Goal: Task Accomplishment & Management: Manage account settings

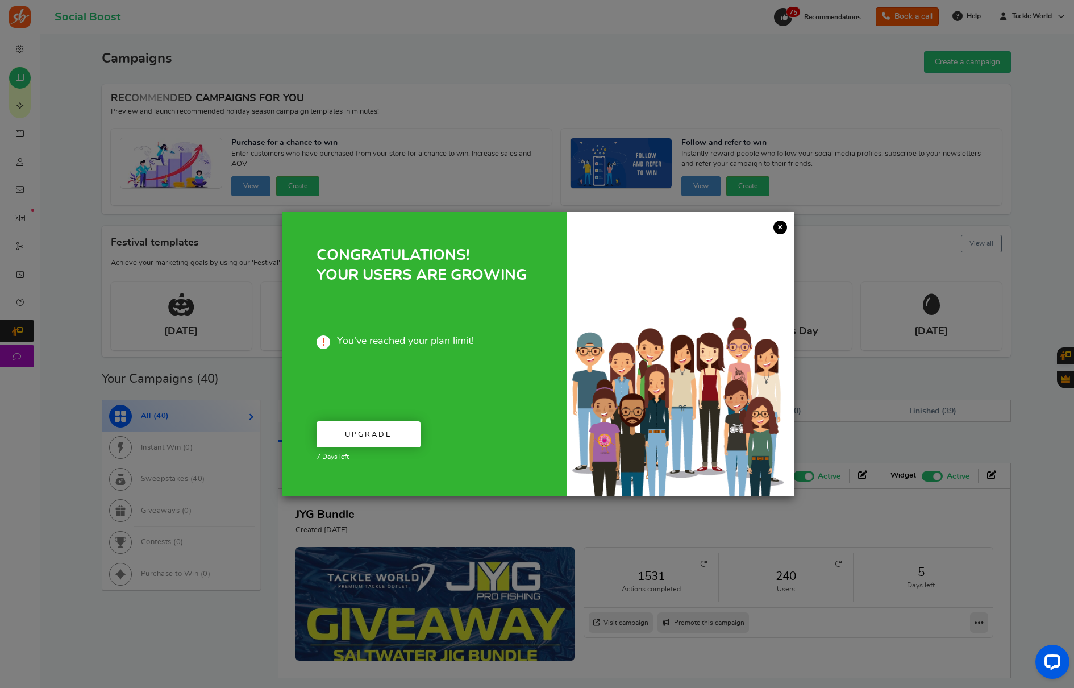
click at [781, 228] on link "×" at bounding box center [780, 227] width 14 height 14
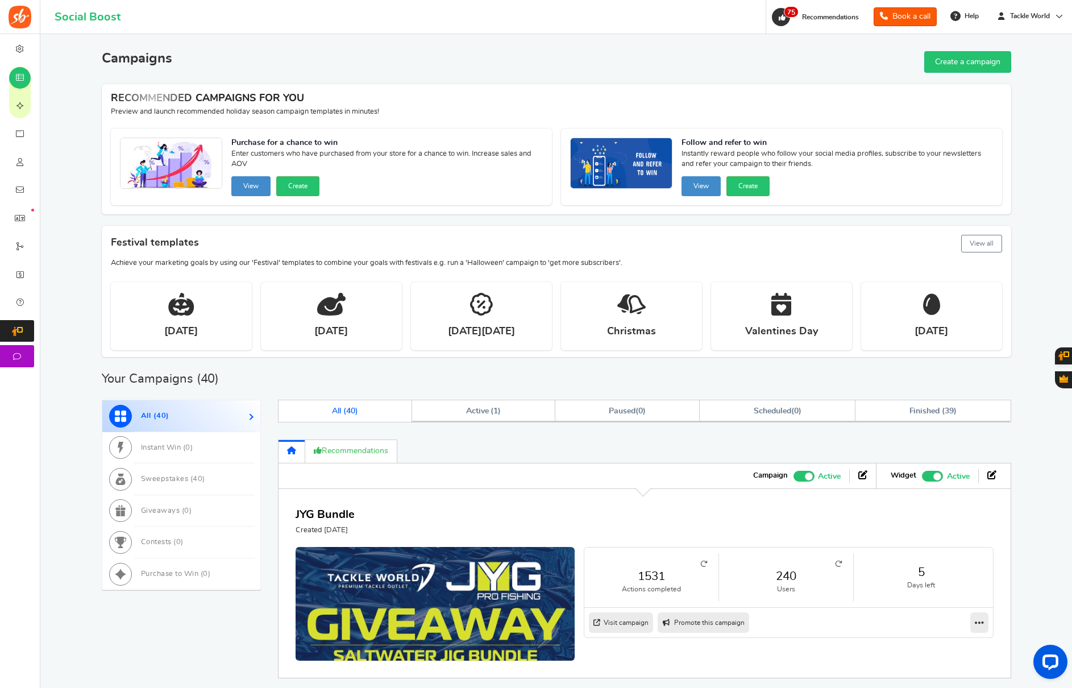
click at [31, 164] on link "Users" at bounding box center [20, 161] width 40 height 28
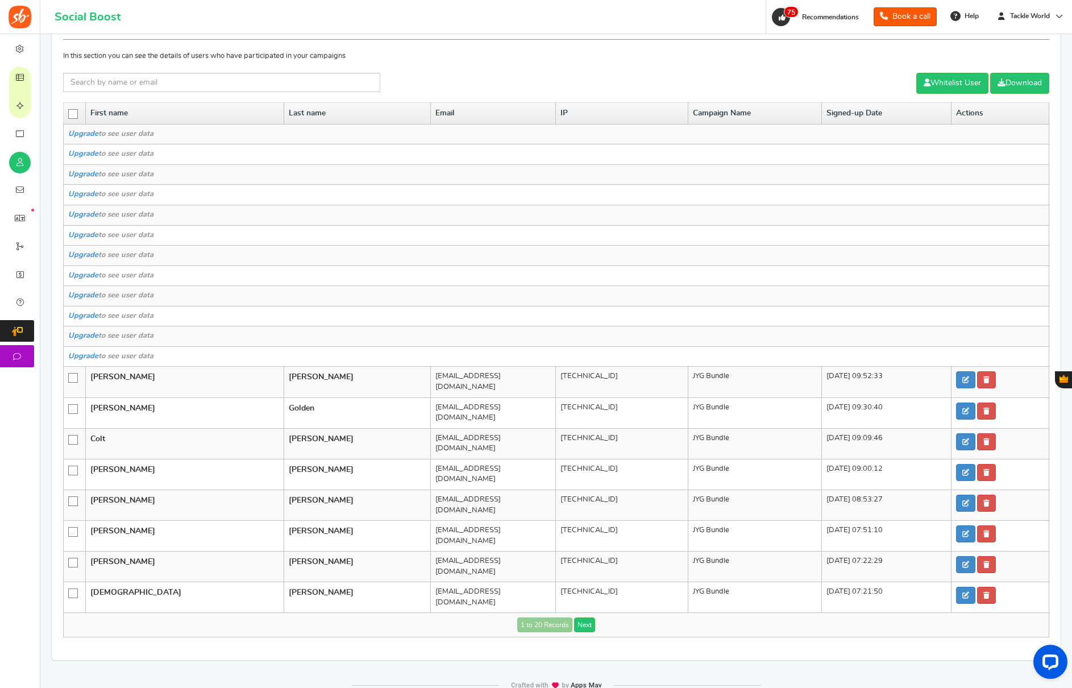
scroll to position [70, 0]
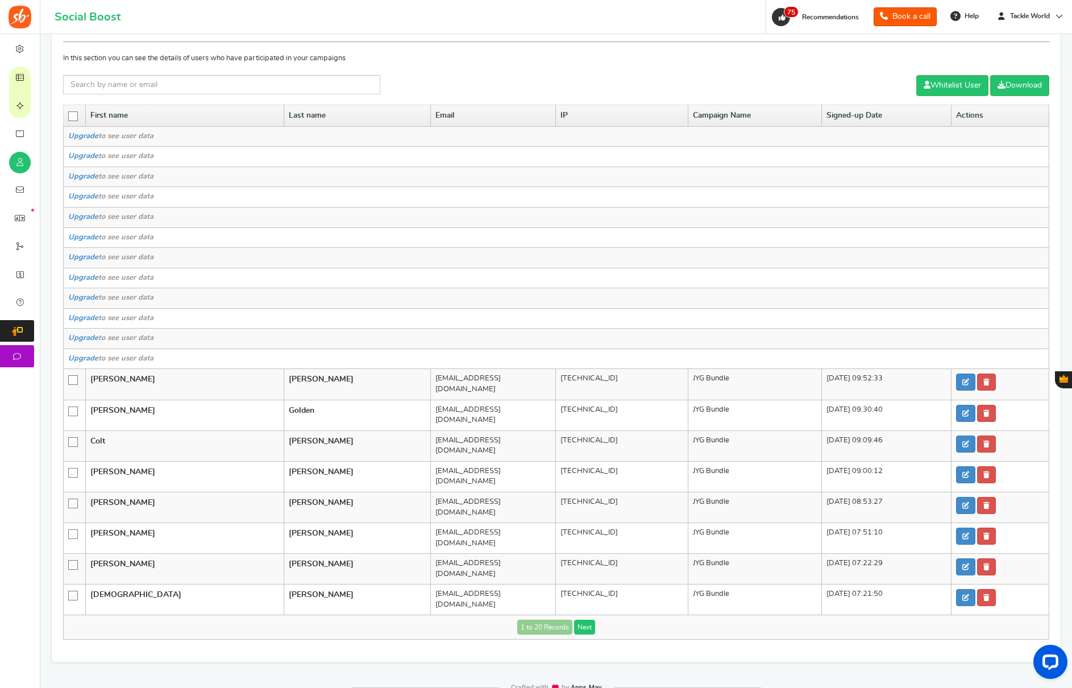
click at [589, 619] on link "Next" at bounding box center [584, 626] width 21 height 15
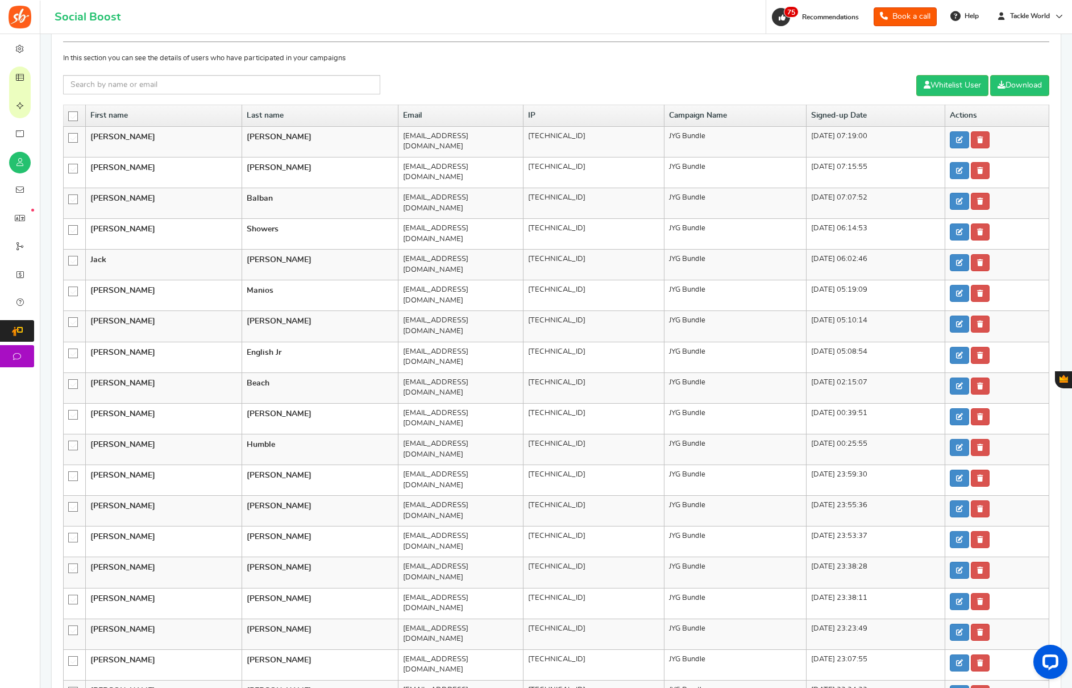
scroll to position [73, 0]
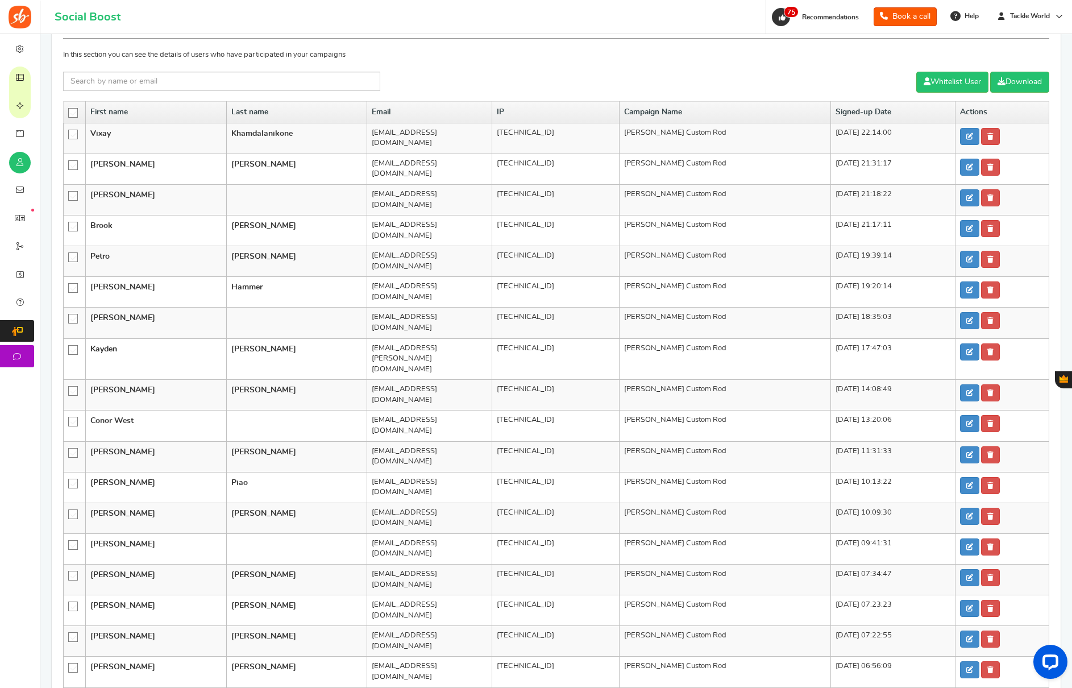
drag, startPoint x: 713, startPoint y: 552, endPoint x: 705, endPoint y: 573, distance: 22.2
click at [712, 626] on td "[PERSON_NAME] Custom Rod" at bounding box center [725, 641] width 212 height 31
drag, startPoint x: 623, startPoint y: 662, endPoint x: 611, endPoint y: 674, distance: 17.3
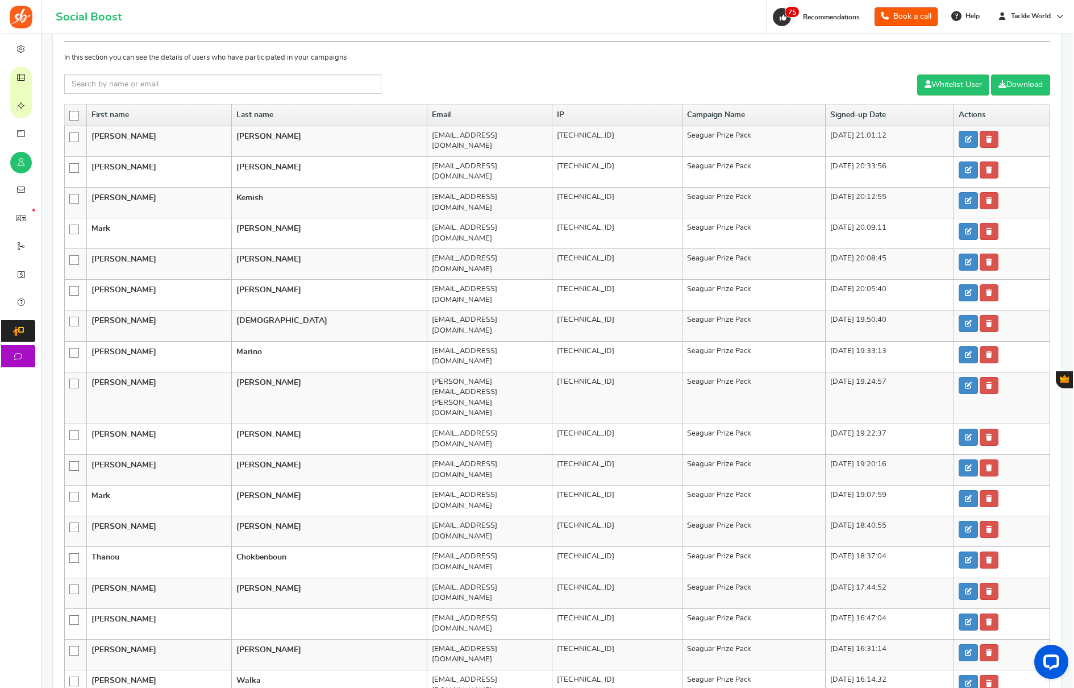
scroll to position [72, 0]
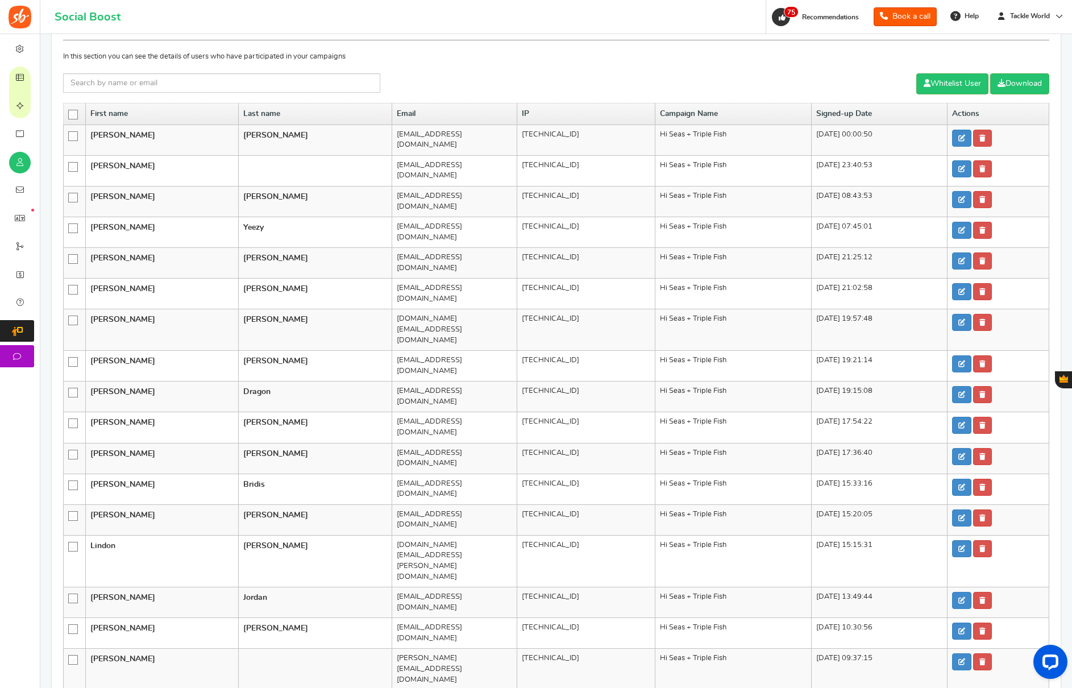
click at [75, 112] on icon at bounding box center [74, 115] width 10 height 10
click at [69, 112] on input "checkbox" at bounding box center [69, 113] width 0 height 7
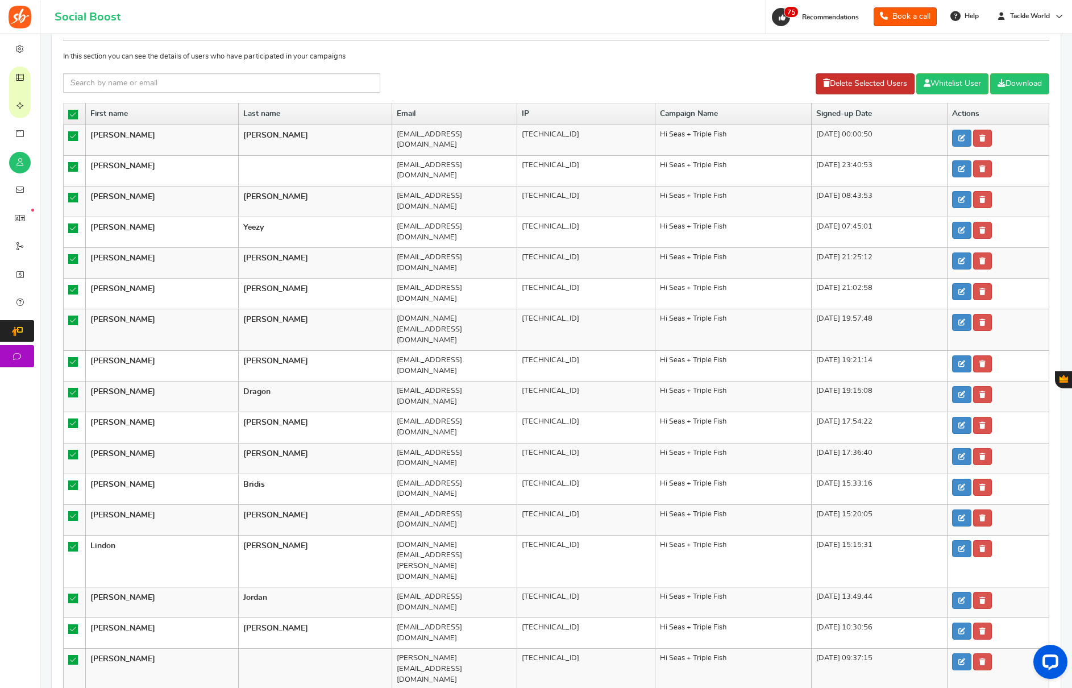
click at [863, 86] on link "Delete Selected Users" at bounding box center [864, 83] width 99 height 21
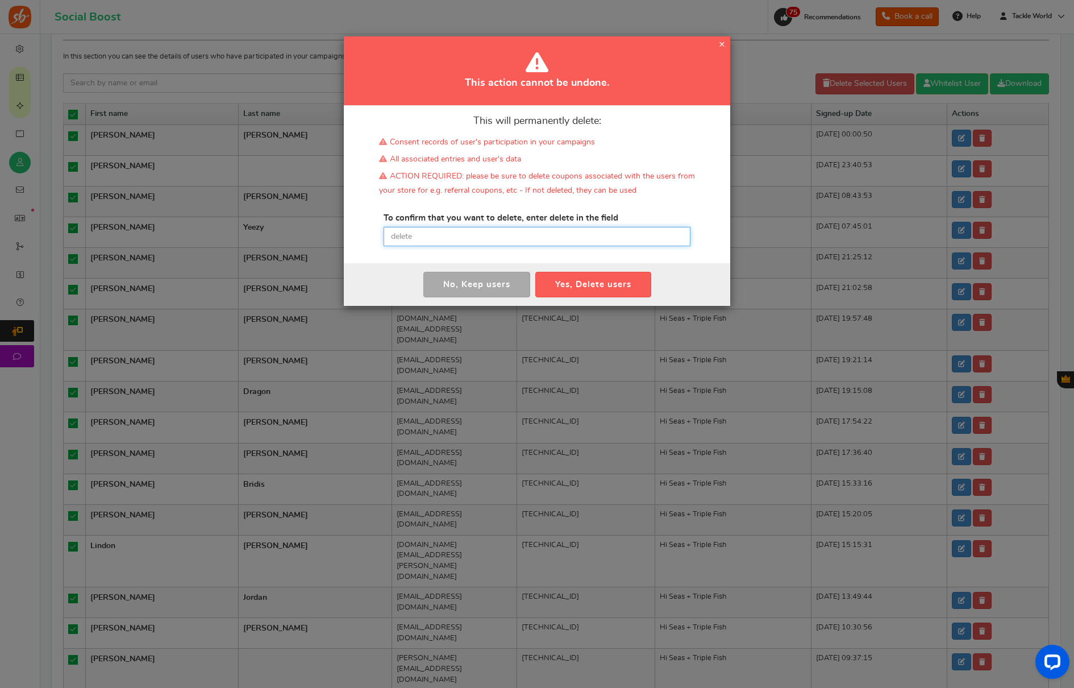
click at [503, 236] on input "text" at bounding box center [537, 236] width 307 height 19
type input "delete"
click at [572, 281] on button "Yes, Delete users" at bounding box center [593, 285] width 116 height 26
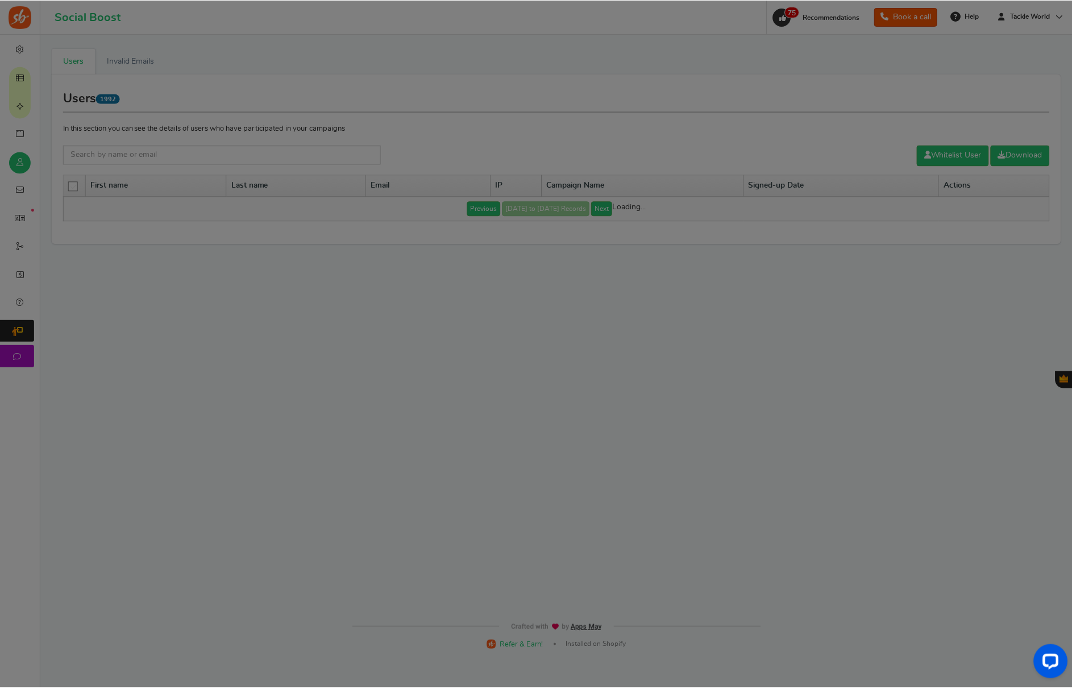
scroll to position [0, 0]
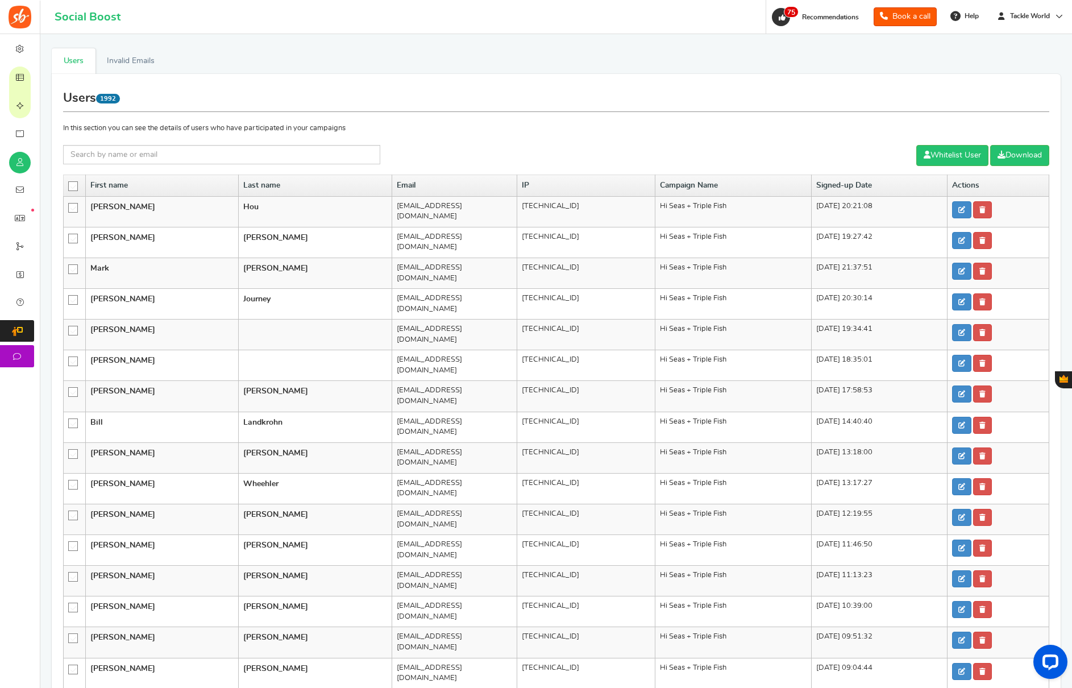
click at [76, 185] on icon at bounding box center [74, 187] width 10 height 10
click at [69, 185] on input "checkbox" at bounding box center [69, 185] width 0 height 7
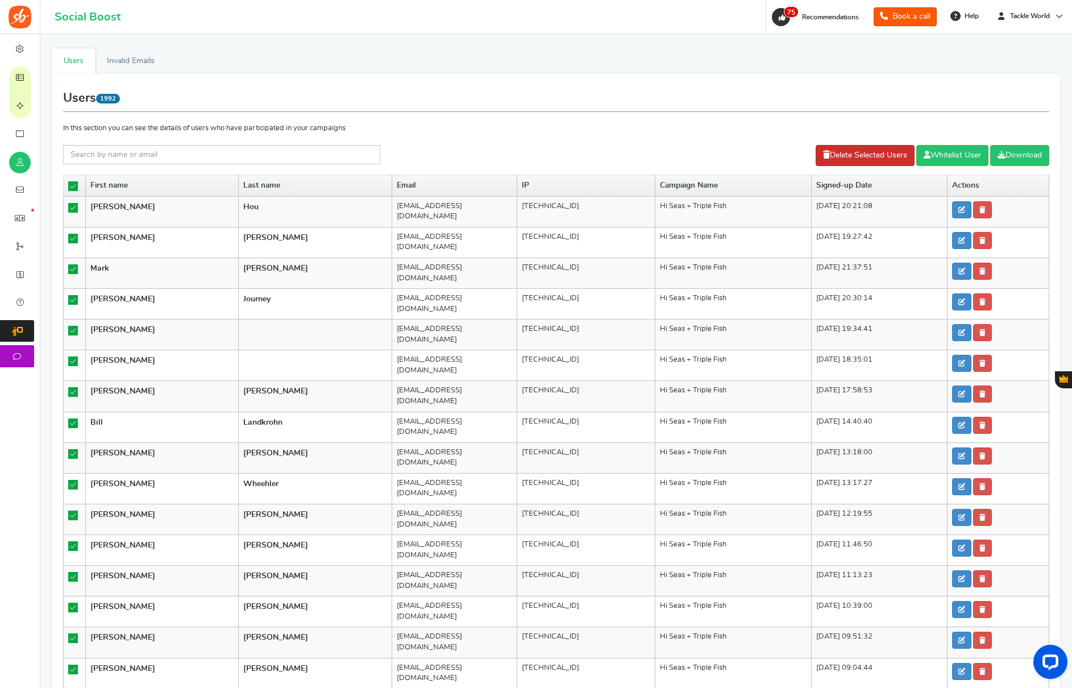
click at [847, 159] on link "Delete Selected Users" at bounding box center [864, 155] width 99 height 21
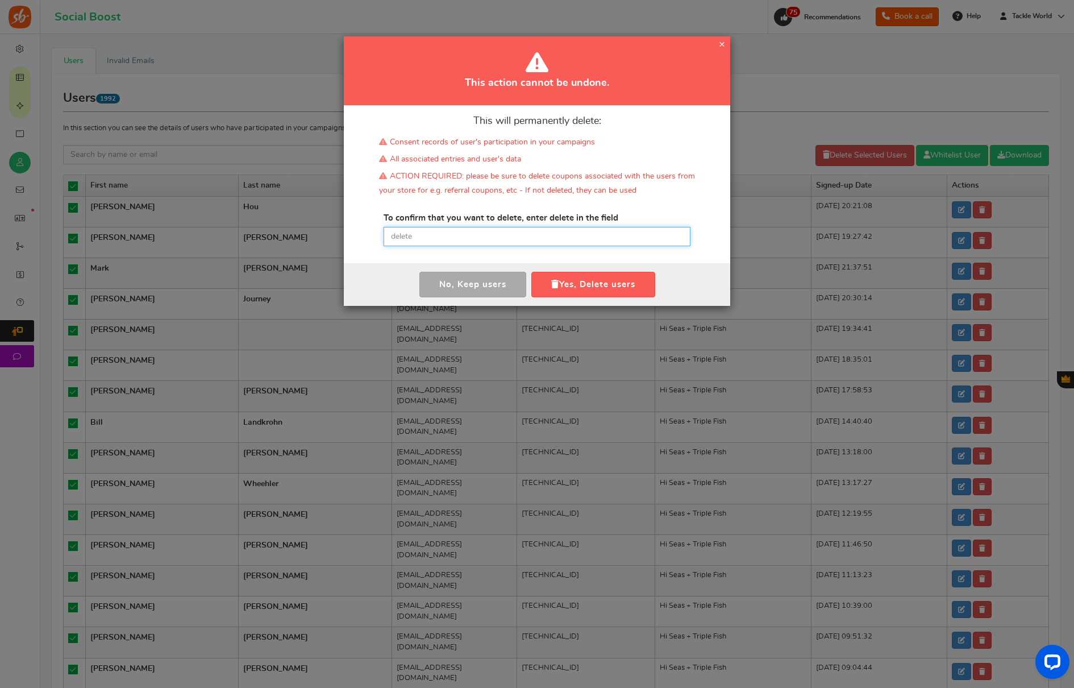
click at [536, 233] on input "text" at bounding box center [537, 236] width 307 height 19
paste input "delete"
type input "delete"
click at [573, 279] on button "Yes, Delete users" at bounding box center [593, 285] width 124 height 26
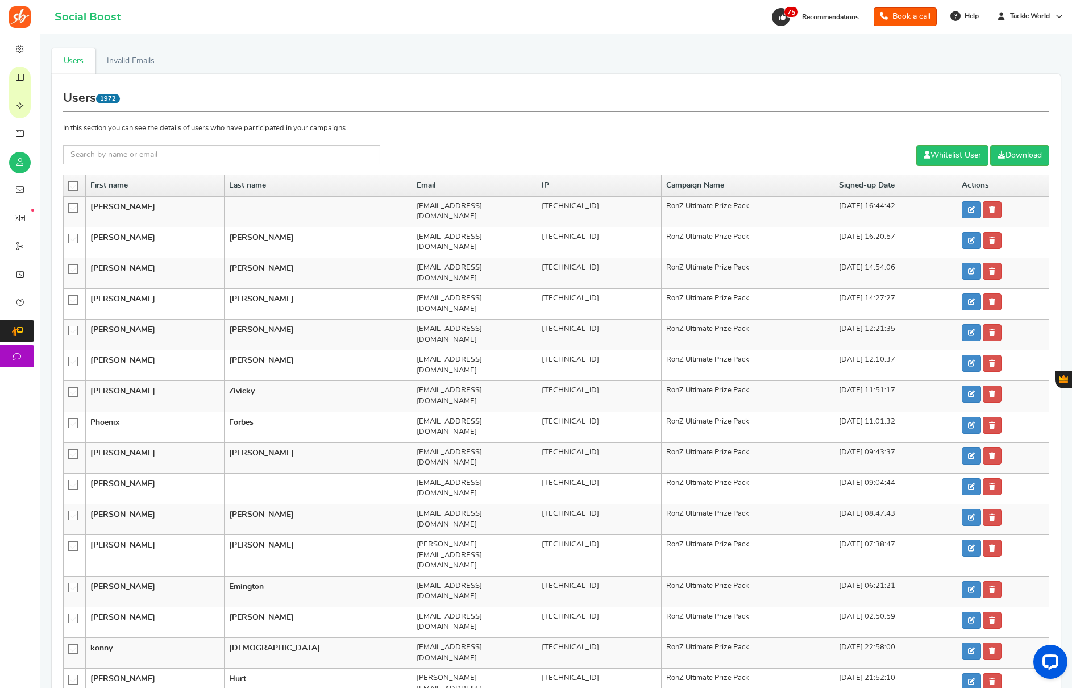
click at [74, 186] on icon at bounding box center [74, 187] width 10 height 10
click at [69, 186] on input "checkbox" at bounding box center [69, 185] width 0 height 7
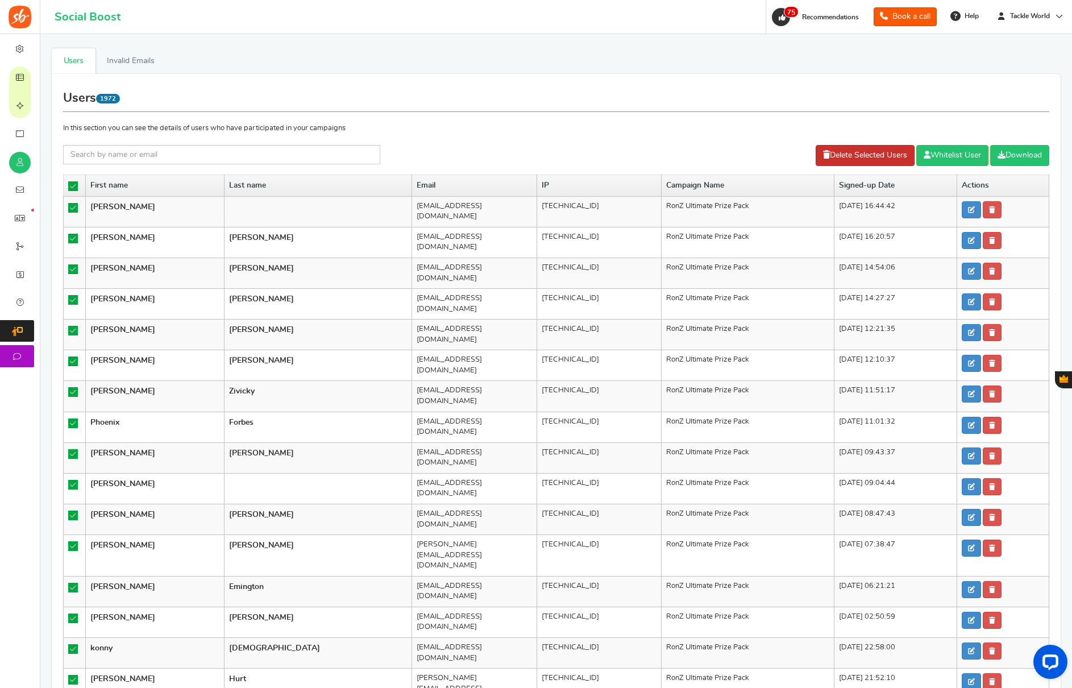
click at [840, 155] on link "Delete Selected Users" at bounding box center [864, 155] width 99 height 21
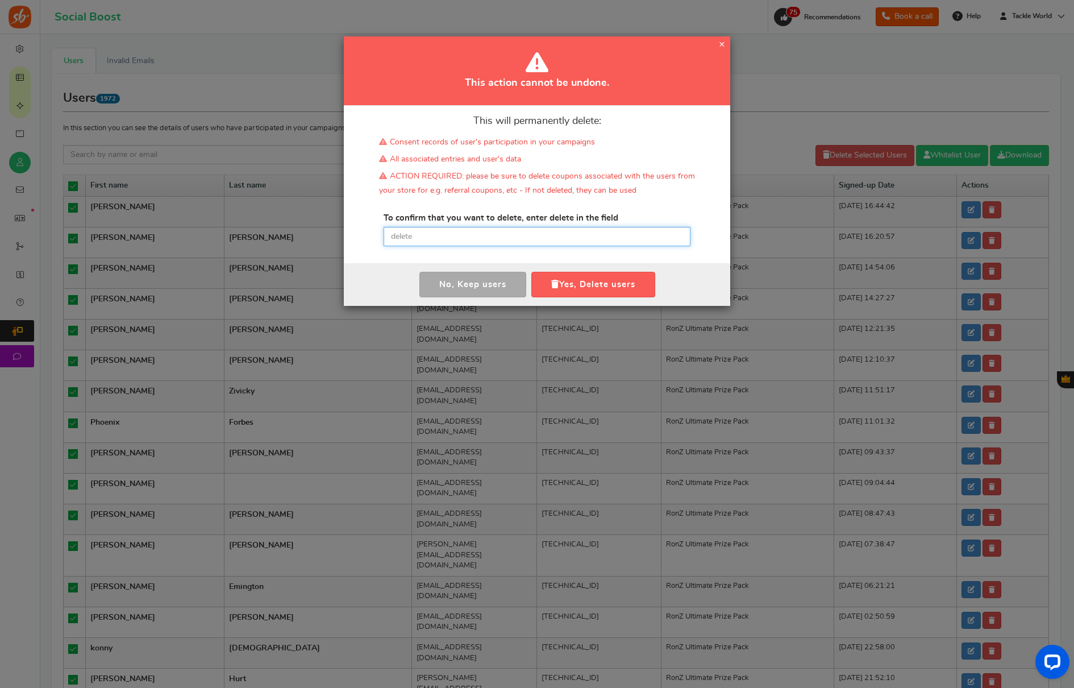
drag, startPoint x: 548, startPoint y: 237, endPoint x: 550, endPoint y: 264, distance: 26.8
click at [548, 237] on input "text" at bounding box center [537, 236] width 307 height 19
paste input "delete"
type input "delete"
click at [557, 284] on button "Yes, Delete users" at bounding box center [593, 285] width 124 height 26
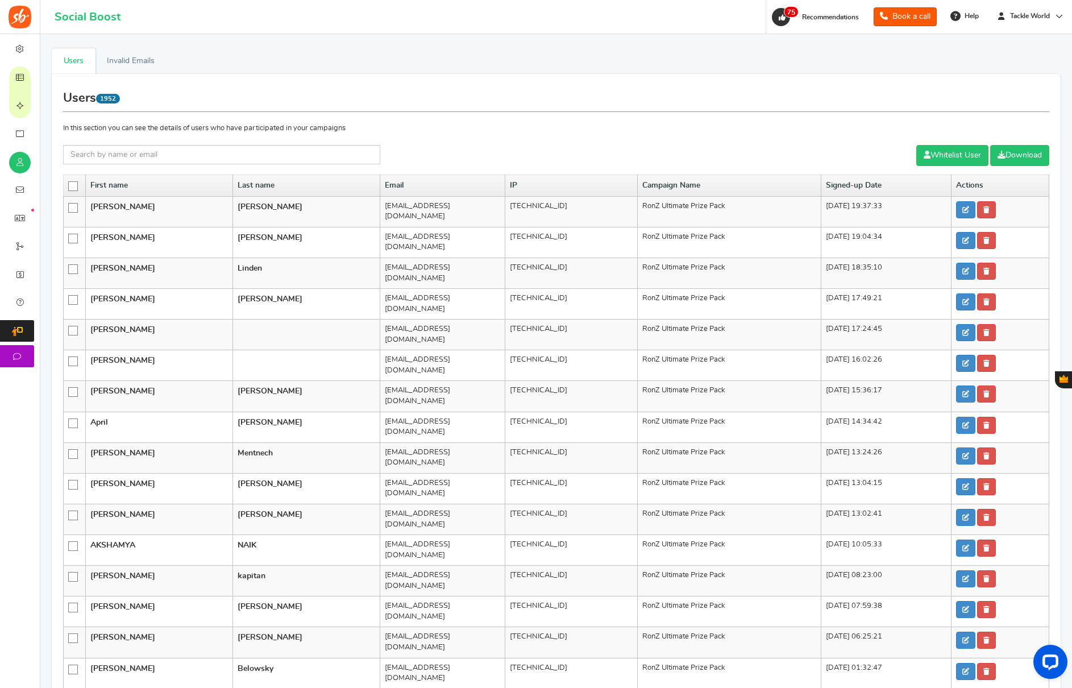
click at [69, 187] on icon at bounding box center [74, 187] width 10 height 10
click at [69, 187] on input "checkbox" at bounding box center [69, 185] width 0 height 7
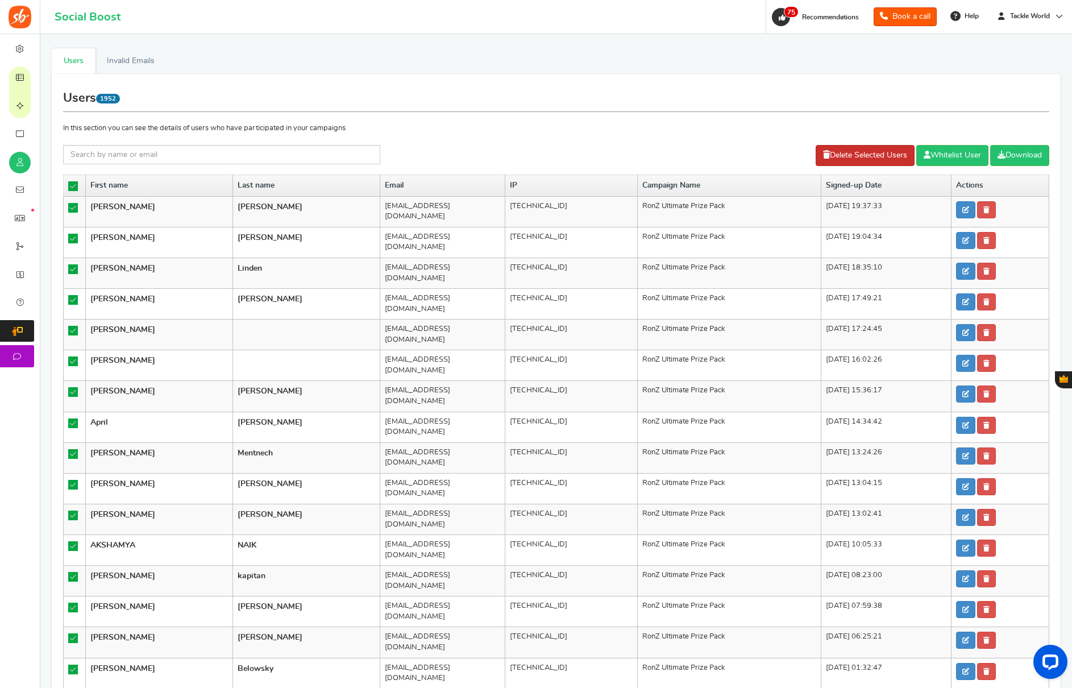
click at [867, 157] on link "Delete Selected Users" at bounding box center [864, 155] width 99 height 21
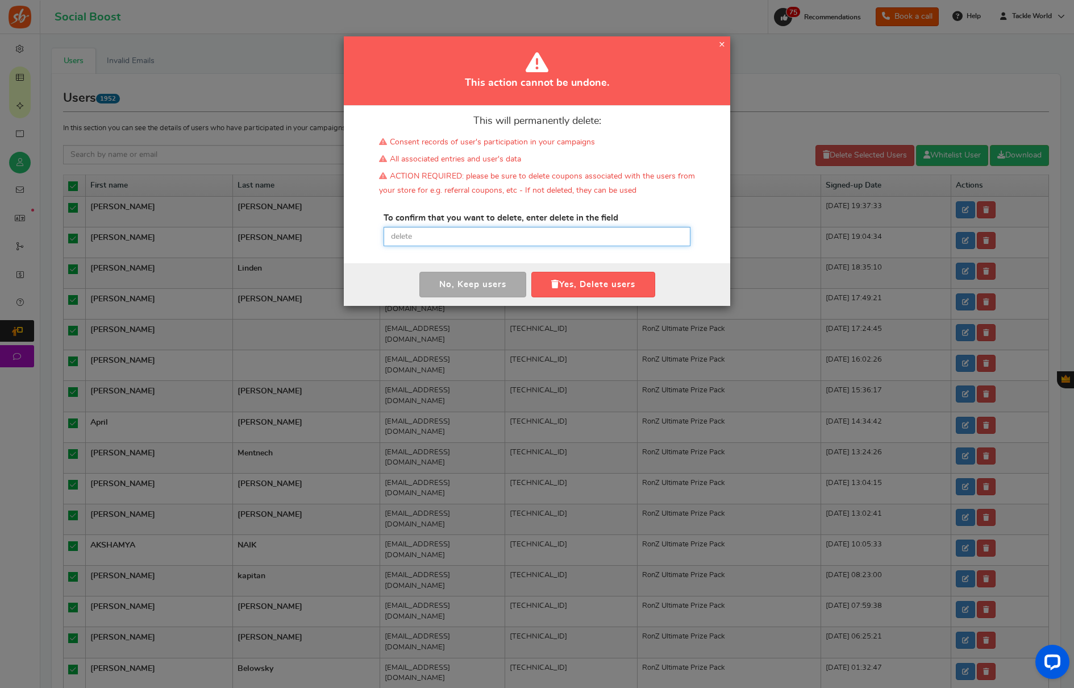
click at [605, 230] on input "text" at bounding box center [537, 236] width 307 height 19
paste input "delete"
type input "delete"
click at [598, 288] on button "Yes, Delete users" at bounding box center [593, 285] width 124 height 26
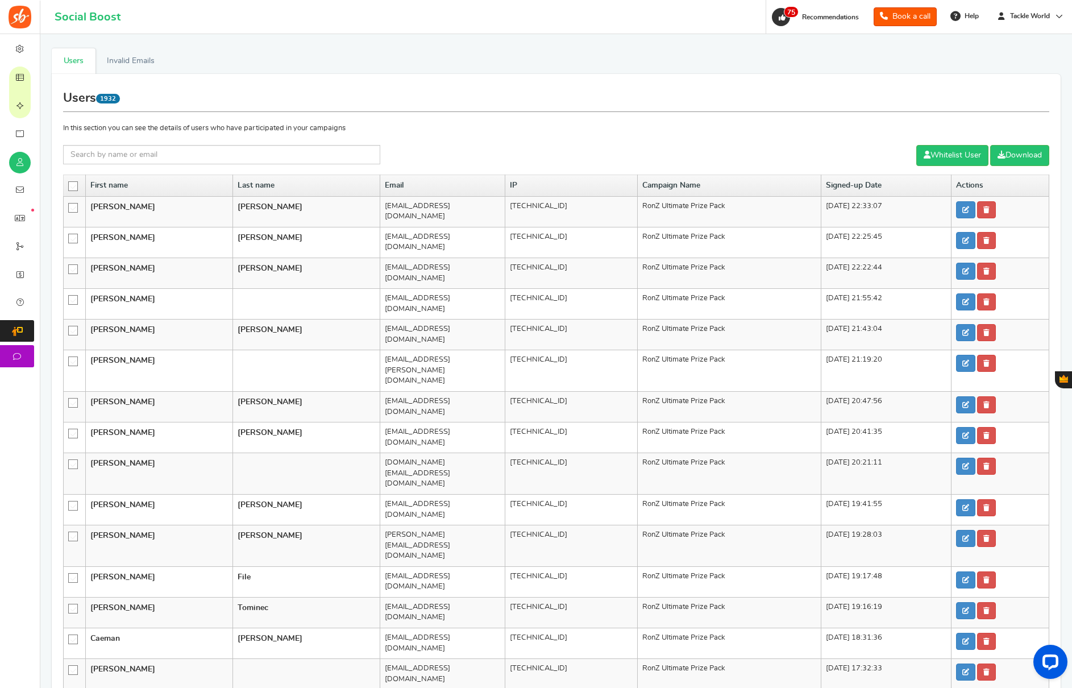
click at [74, 184] on icon at bounding box center [74, 187] width 10 height 10
click at [69, 184] on input "checkbox" at bounding box center [69, 185] width 0 height 7
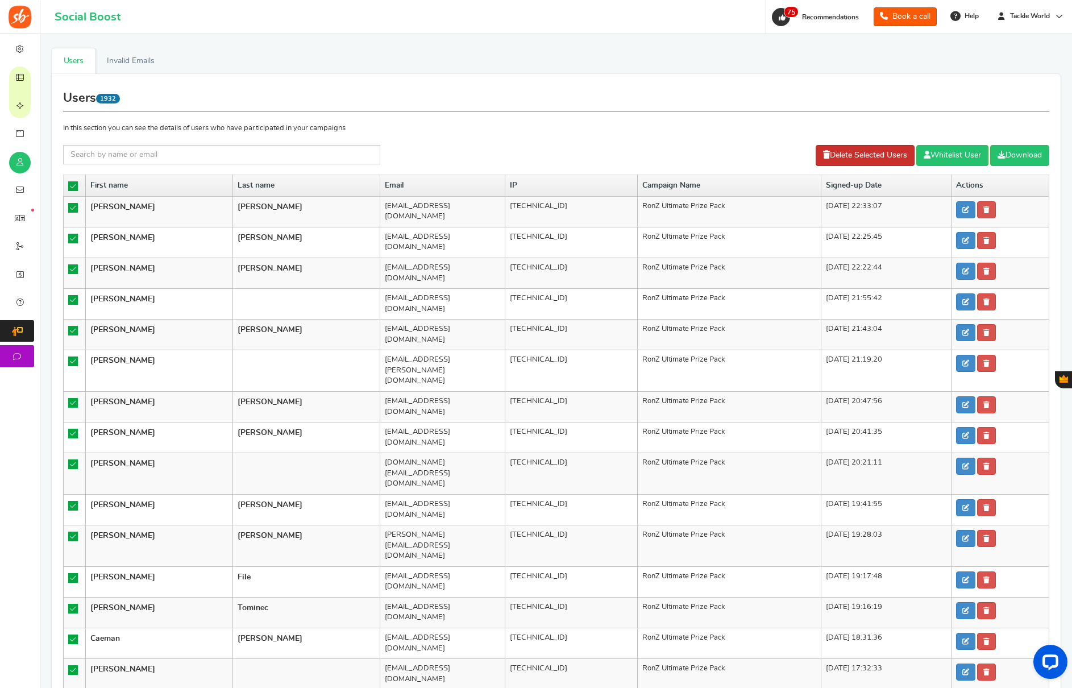
click at [843, 153] on link "Delete Selected Users" at bounding box center [864, 155] width 99 height 21
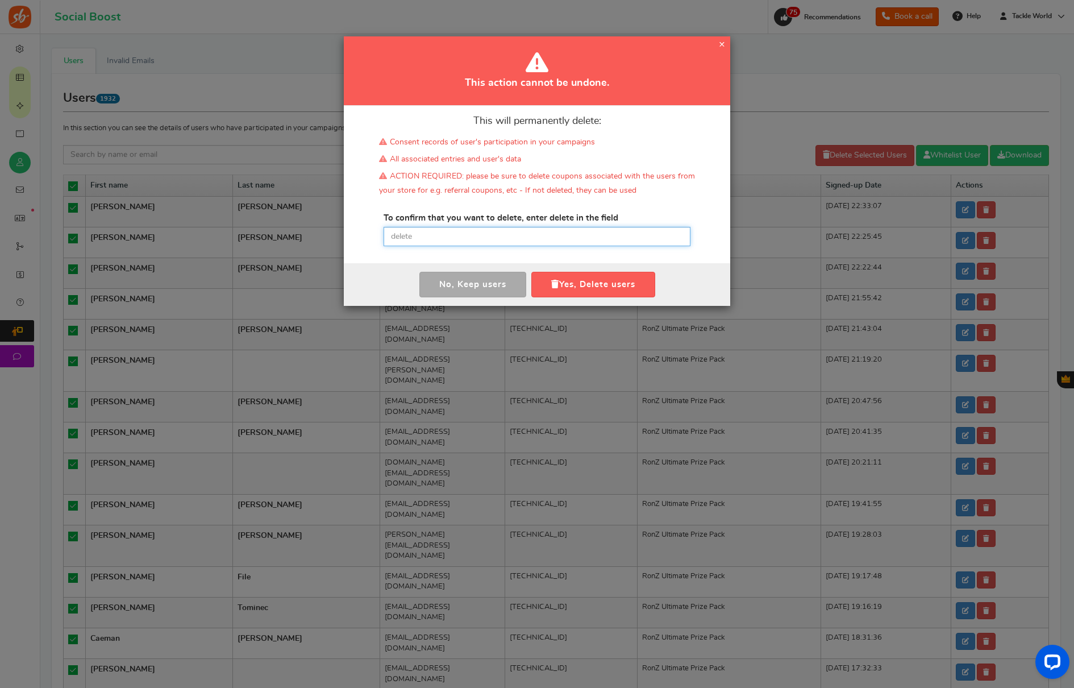
drag, startPoint x: 516, startPoint y: 238, endPoint x: 535, endPoint y: 252, distance: 24.0
click at [516, 238] on input "text" at bounding box center [537, 236] width 307 height 19
paste input "delete"
click at [589, 278] on button "Yes, Delete users" at bounding box center [593, 285] width 124 height 26
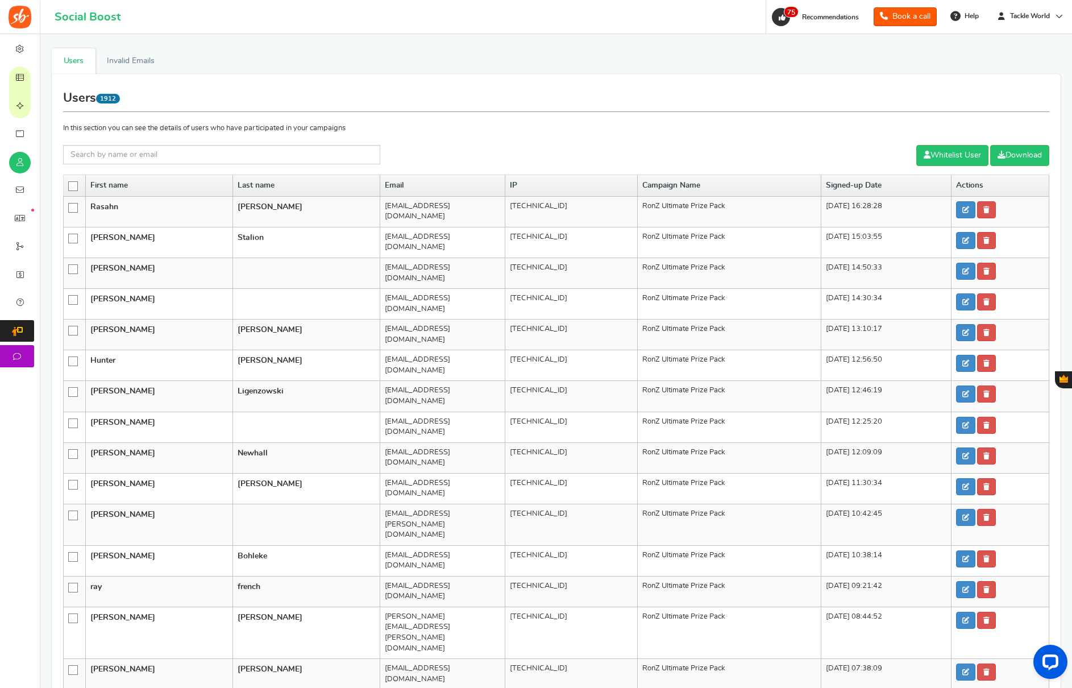
click at [74, 190] on icon at bounding box center [74, 187] width 10 height 10
click at [69, 189] on input "checkbox" at bounding box center [69, 185] width 0 height 7
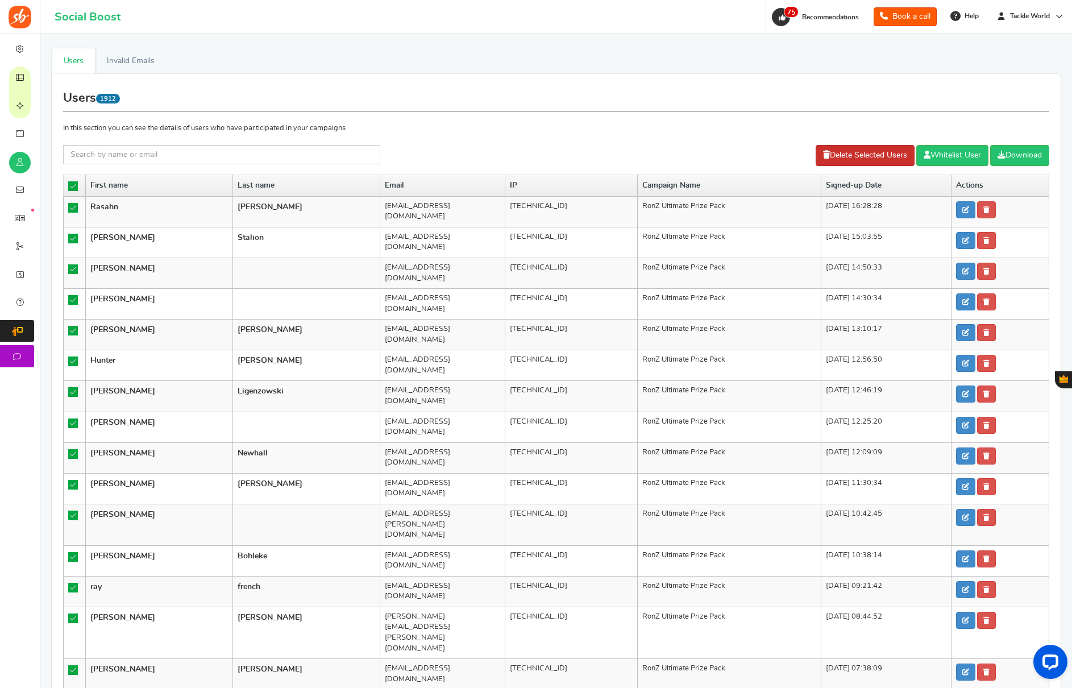
click at [901, 159] on link "Delete Selected Users" at bounding box center [864, 155] width 99 height 21
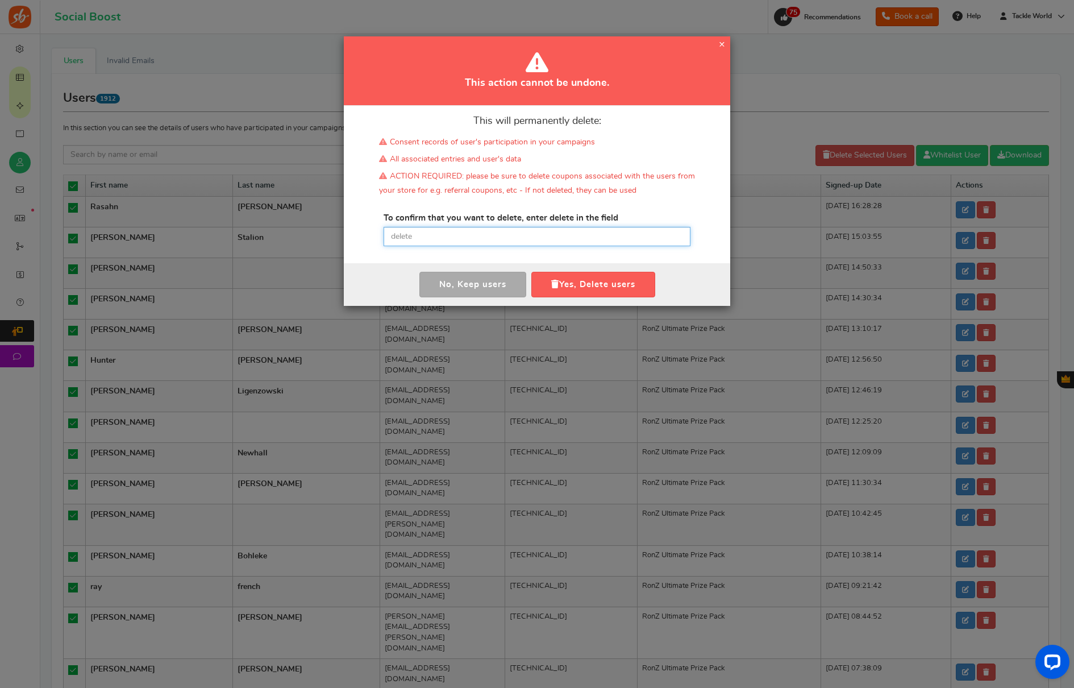
click at [472, 235] on input "text" at bounding box center [537, 236] width 307 height 19
paste input "delete"
click at [583, 281] on button "Yes, Delete users" at bounding box center [593, 285] width 124 height 26
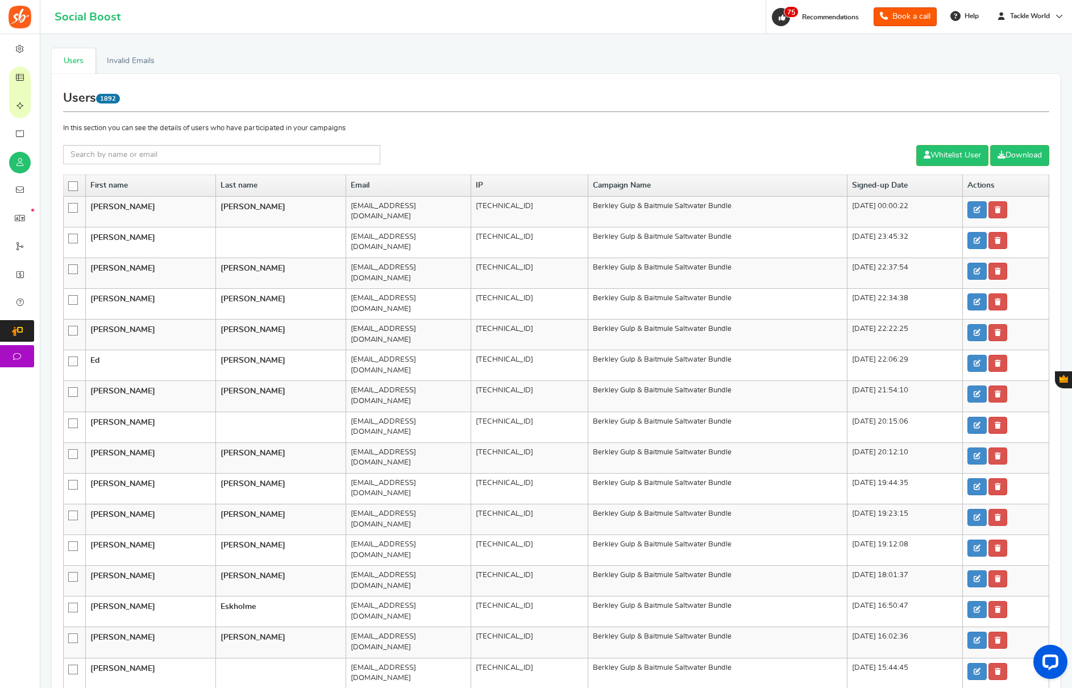
click at [74, 186] on icon at bounding box center [74, 187] width 10 height 10
click at [69, 186] on input "checkbox" at bounding box center [69, 185] width 0 height 7
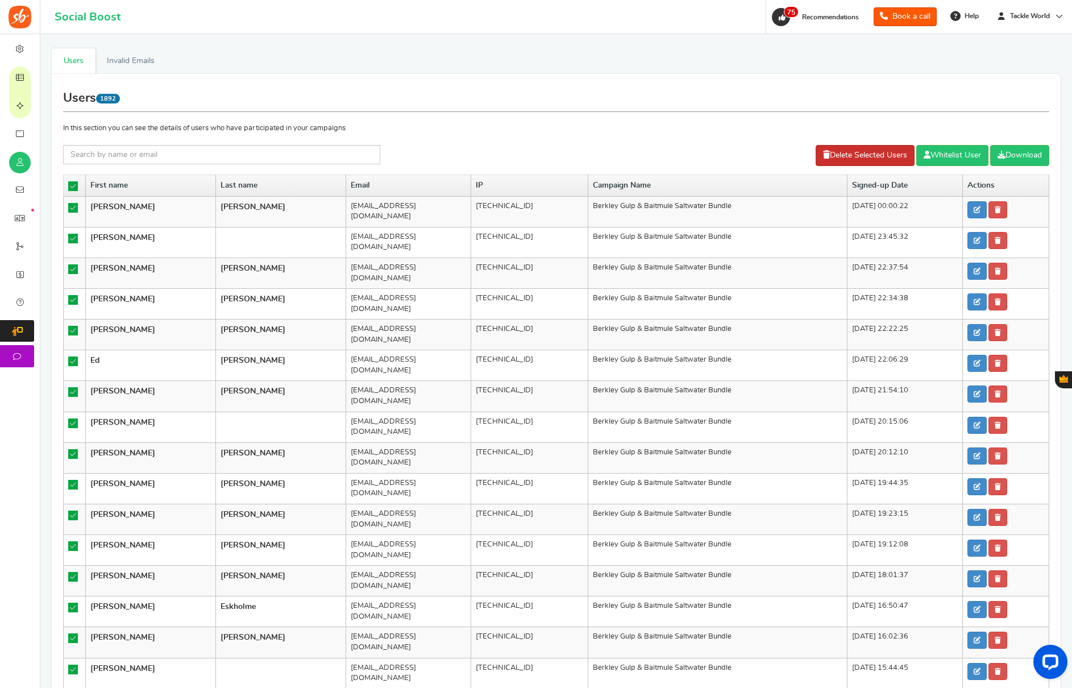
click at [856, 156] on link "Delete Selected Users" at bounding box center [864, 155] width 99 height 21
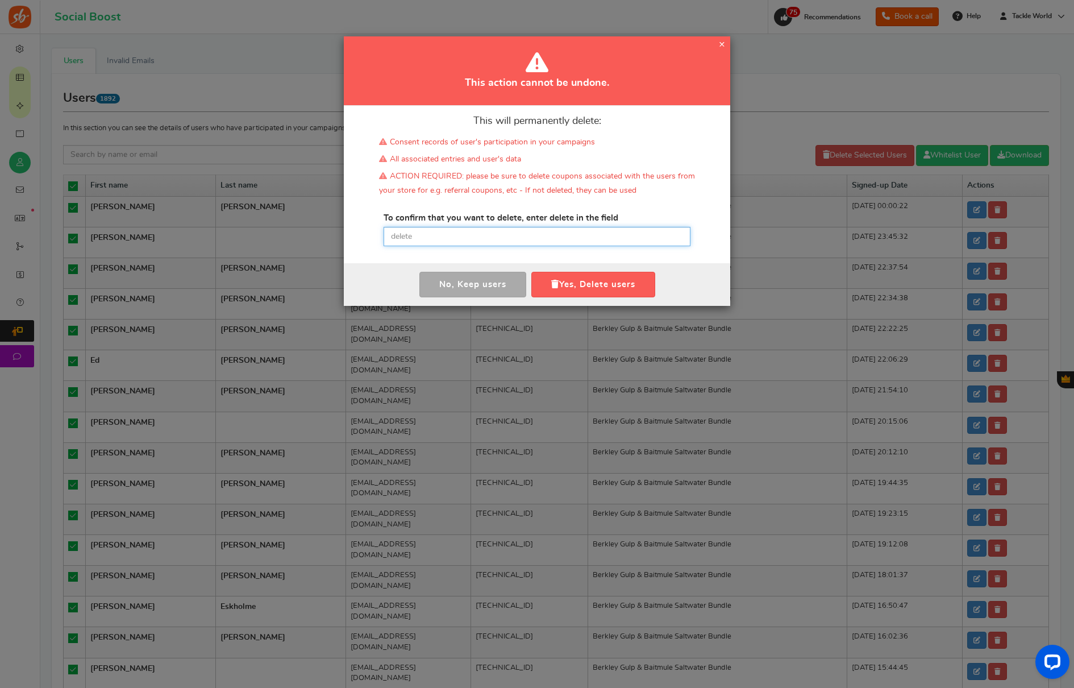
click at [590, 231] on input "text" at bounding box center [537, 236] width 307 height 19
paste input "delete"
click at [590, 282] on button "Yes, Delete users" at bounding box center [593, 285] width 124 height 26
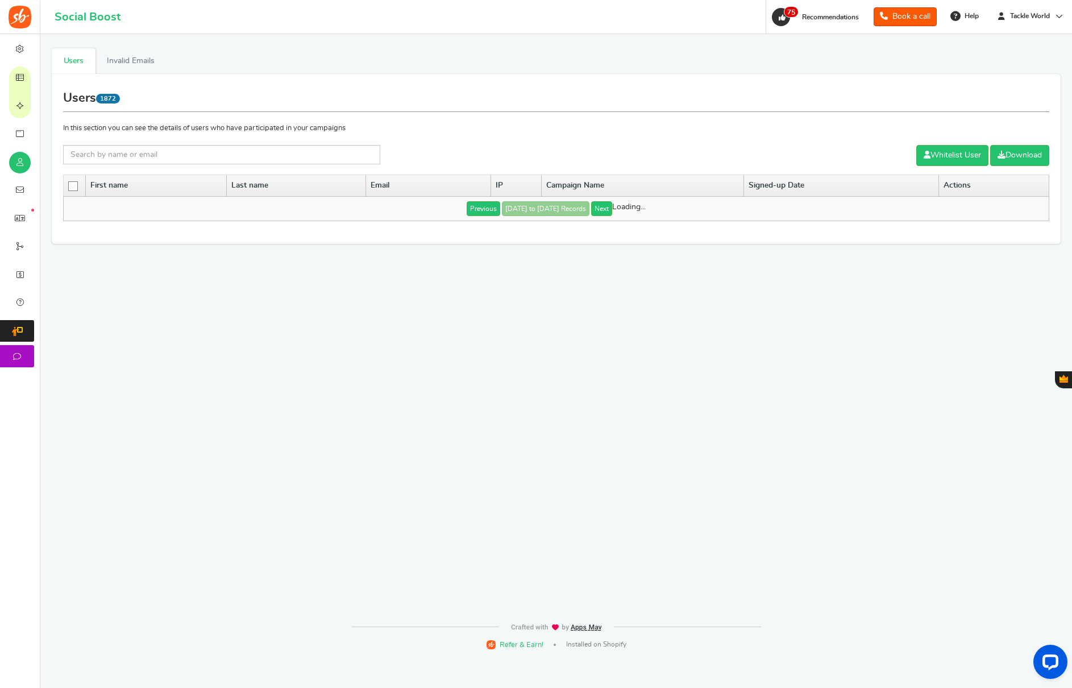
click at [74, 186] on icon at bounding box center [74, 187] width 10 height 10
click at [69, 186] on input "checkbox" at bounding box center [69, 185] width 0 height 7
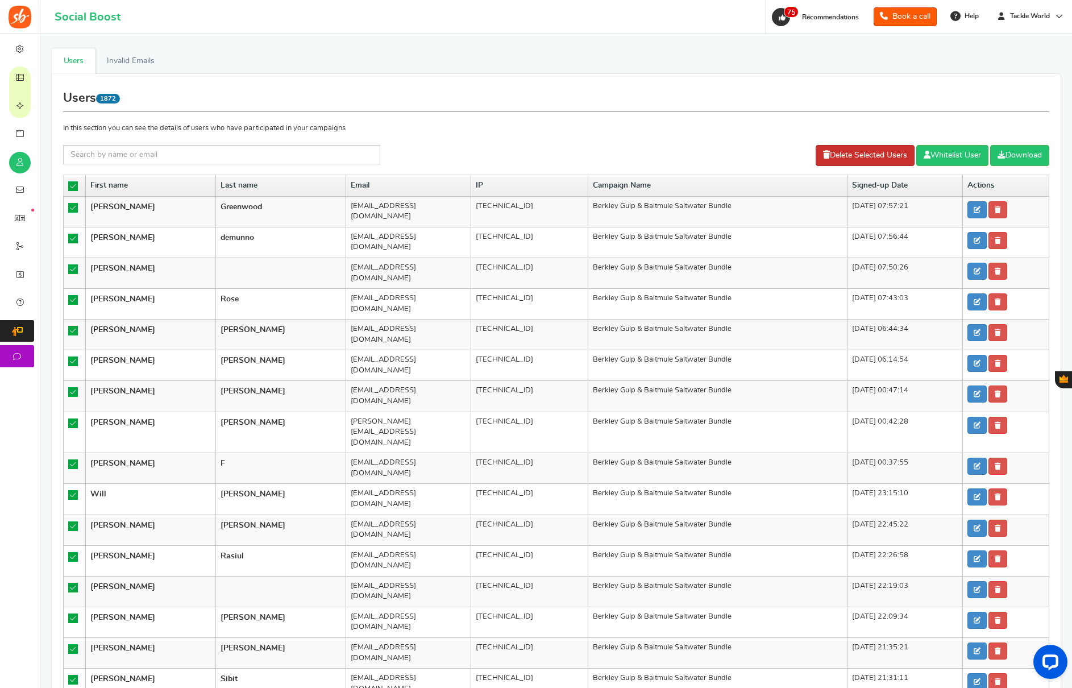
click at [845, 160] on link "Delete Selected Users" at bounding box center [864, 155] width 99 height 21
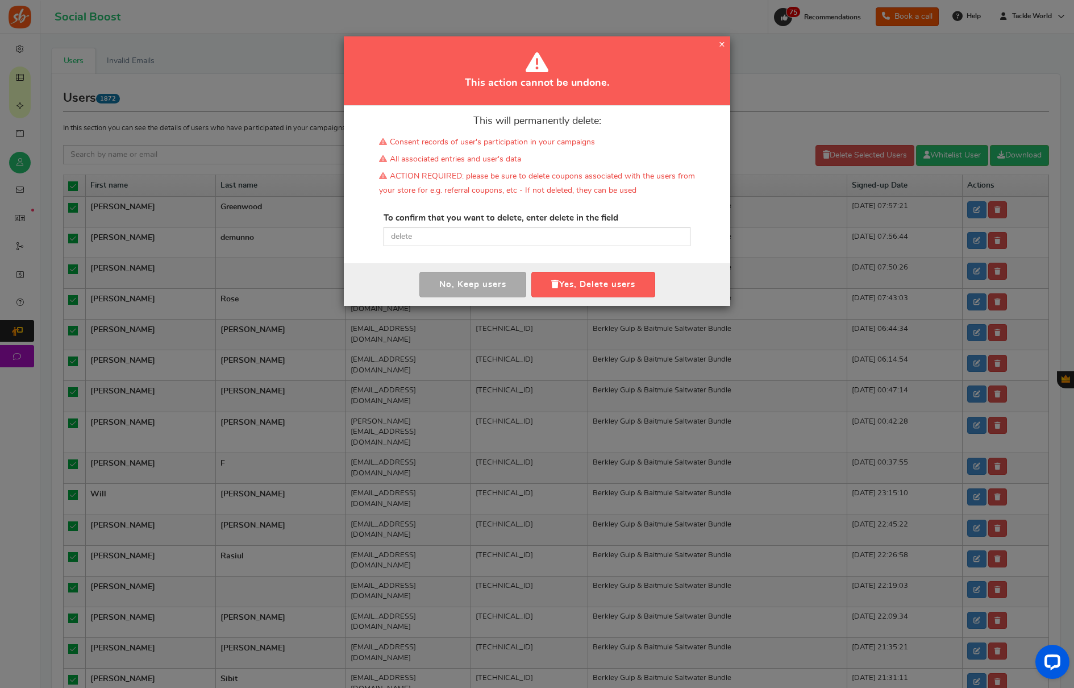
click at [556, 256] on div "This will permanently delete: Consent records of user's participation in your c…" at bounding box center [537, 184] width 386 height 157
click at [561, 241] on input "text" at bounding box center [537, 236] width 307 height 19
paste input "delete"
click at [571, 279] on button "Yes, Delete users" at bounding box center [593, 285] width 124 height 26
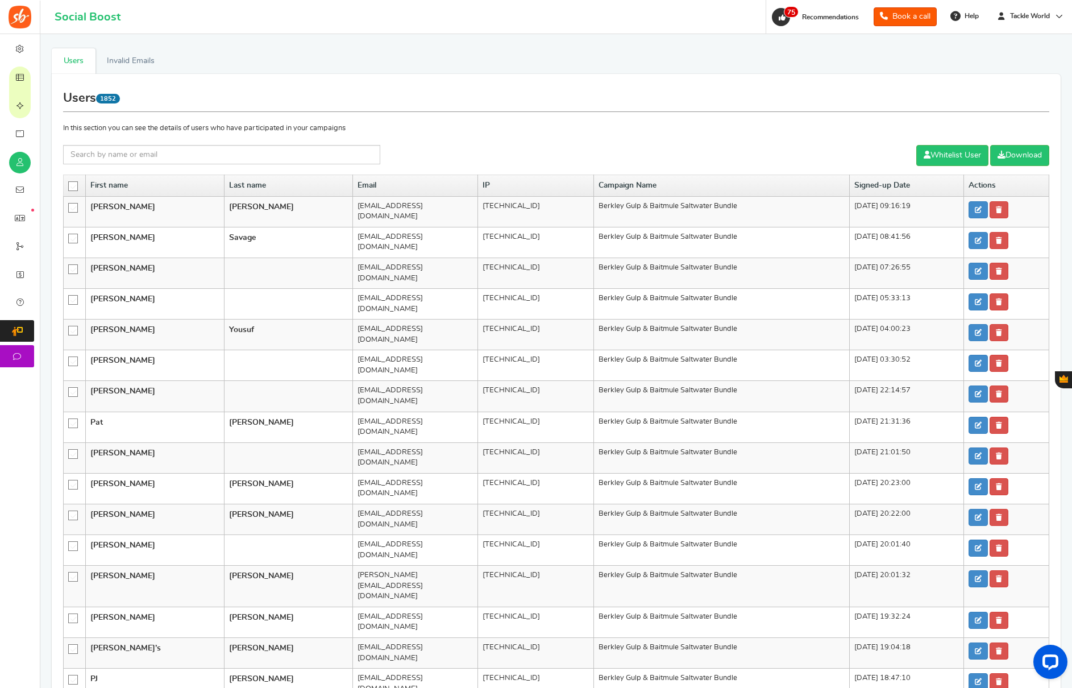
click at [73, 188] on icon at bounding box center [74, 187] width 10 height 10
click at [69, 188] on input "checkbox" at bounding box center [69, 185] width 0 height 7
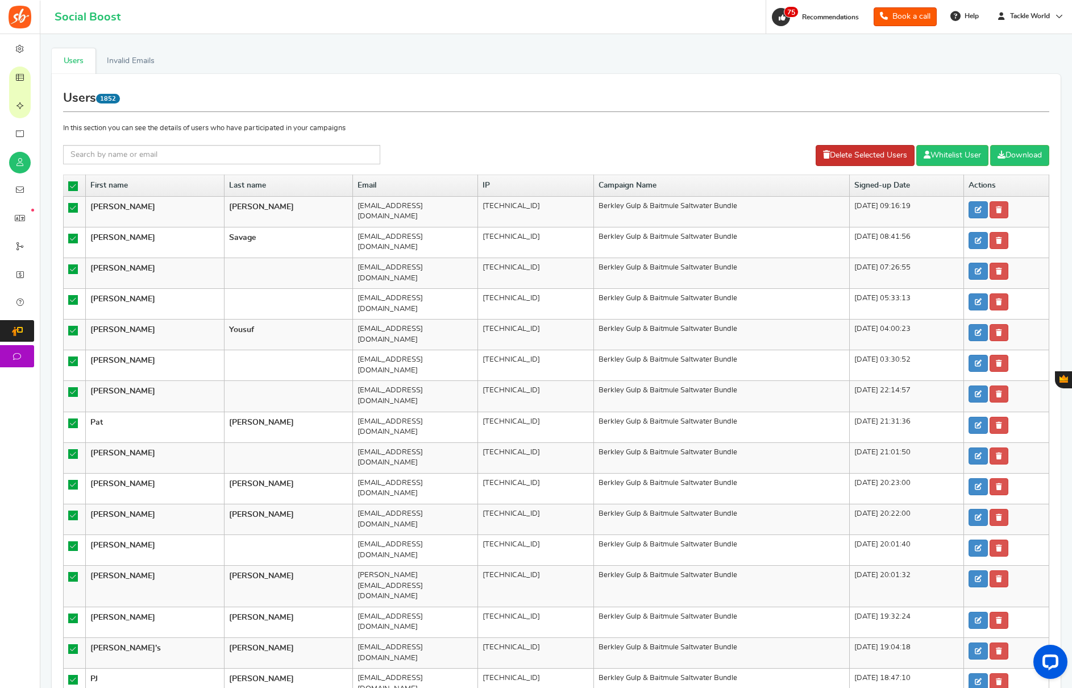
click at [830, 156] on link "Delete Selected Users" at bounding box center [864, 155] width 99 height 21
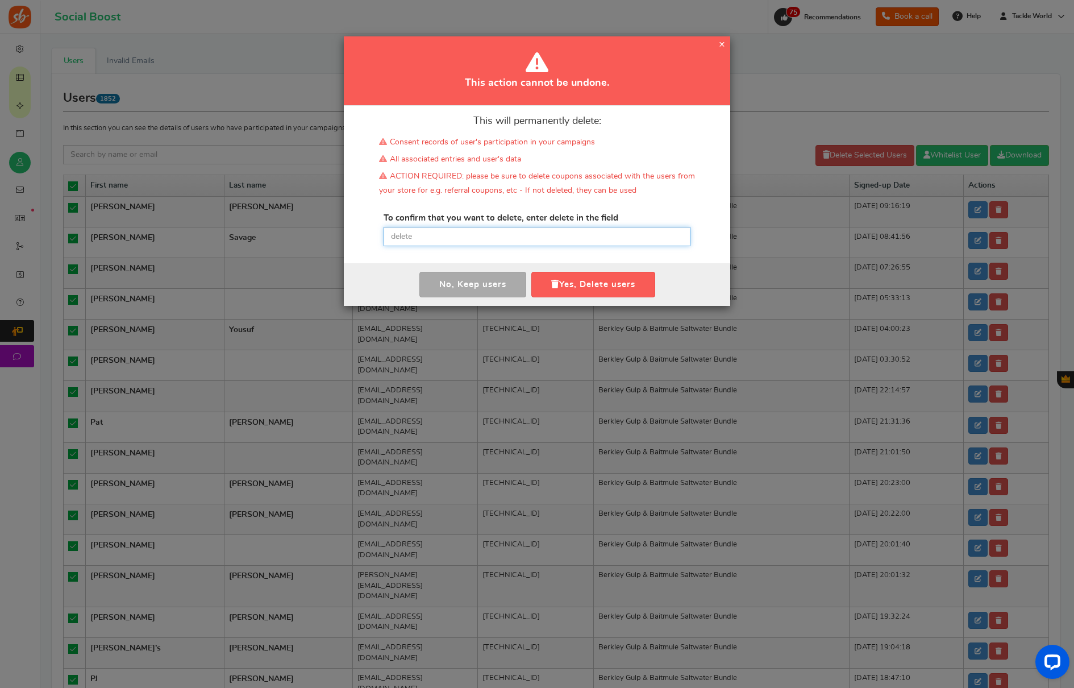
click at [427, 229] on input "text" at bounding box center [537, 236] width 307 height 19
paste input "delete"
type input "delete"
click at [614, 288] on button "Yes, Delete users" at bounding box center [593, 285] width 124 height 26
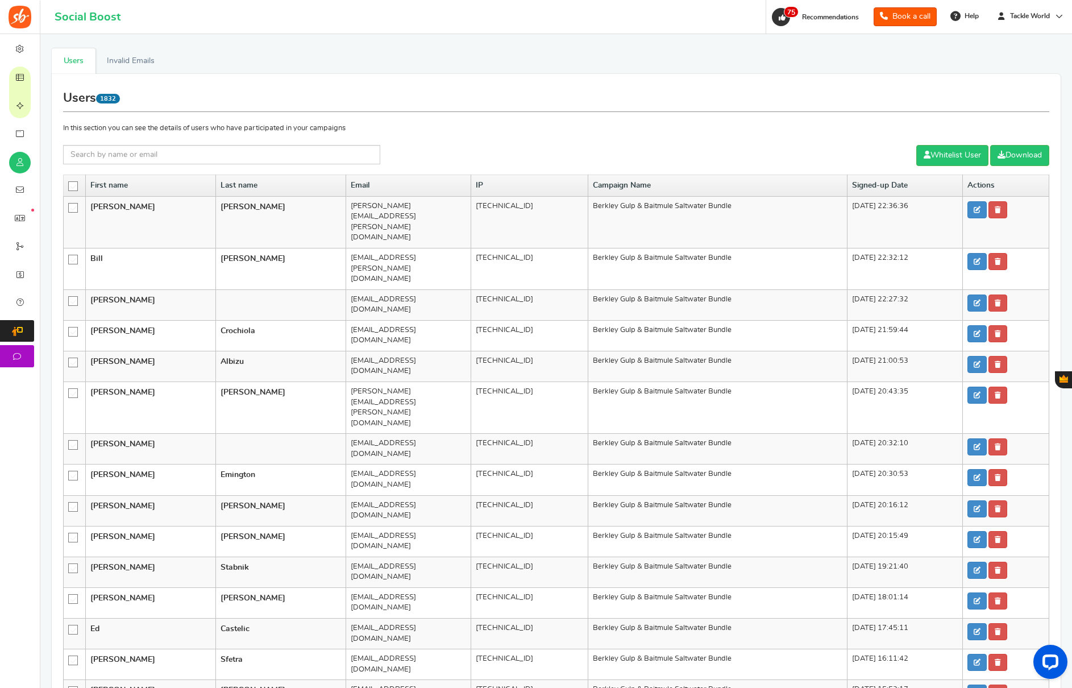
click at [74, 186] on icon at bounding box center [74, 187] width 10 height 10
click at [69, 186] on input "checkbox" at bounding box center [69, 185] width 0 height 7
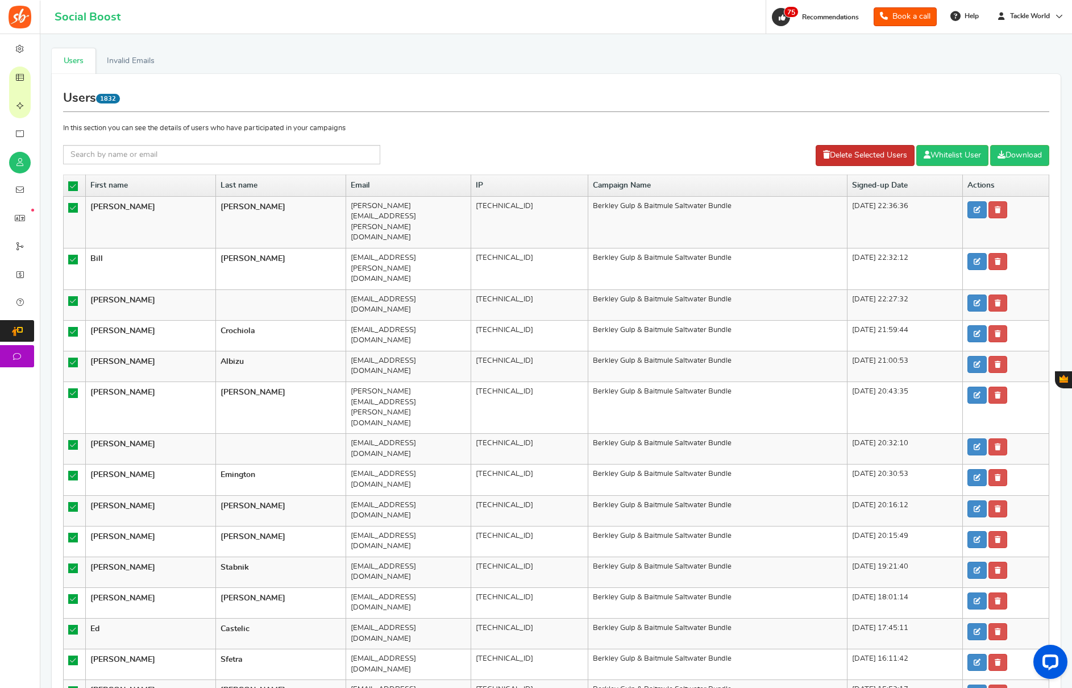
click at [858, 156] on link "Delete Selected Users" at bounding box center [864, 155] width 99 height 21
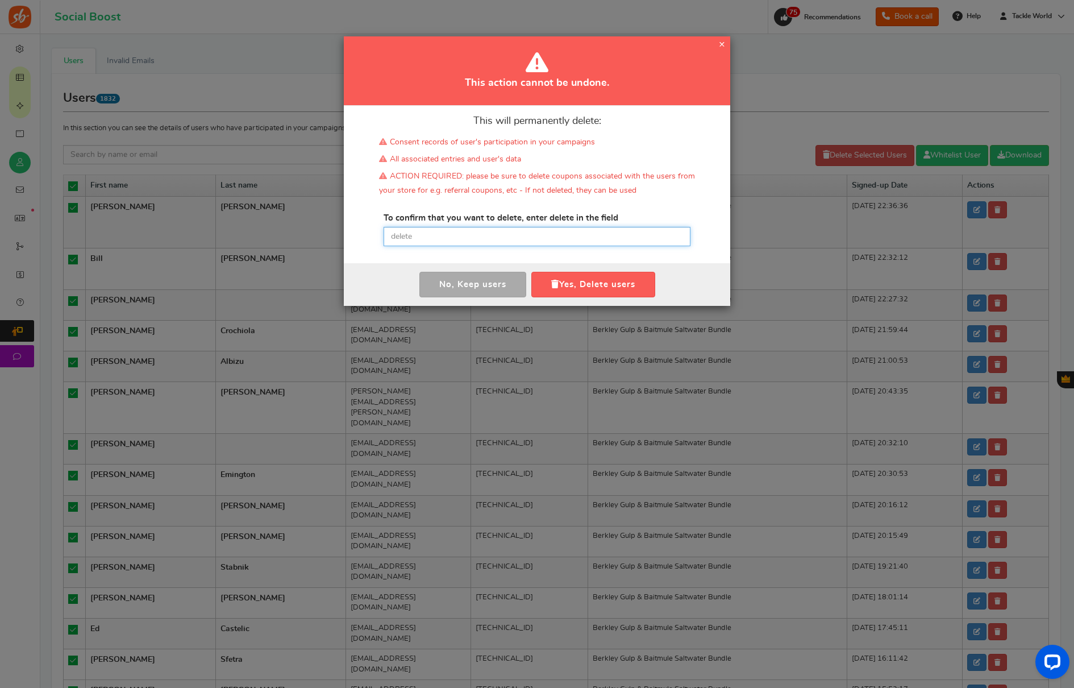
click at [498, 242] on input "text" at bounding box center [537, 236] width 307 height 19
paste input "delete"
type input "delete"
click at [598, 280] on button "Yes, Delete users" at bounding box center [593, 285] width 124 height 26
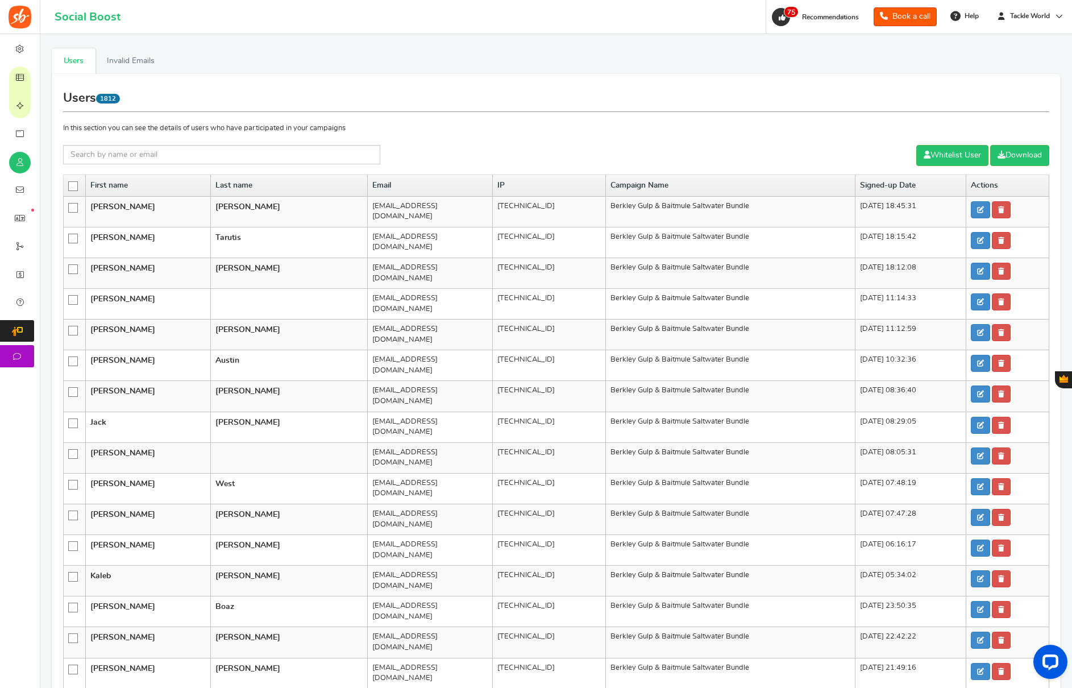
click at [72, 187] on icon at bounding box center [74, 187] width 10 height 10
click at [69, 187] on input "checkbox" at bounding box center [69, 185] width 0 height 7
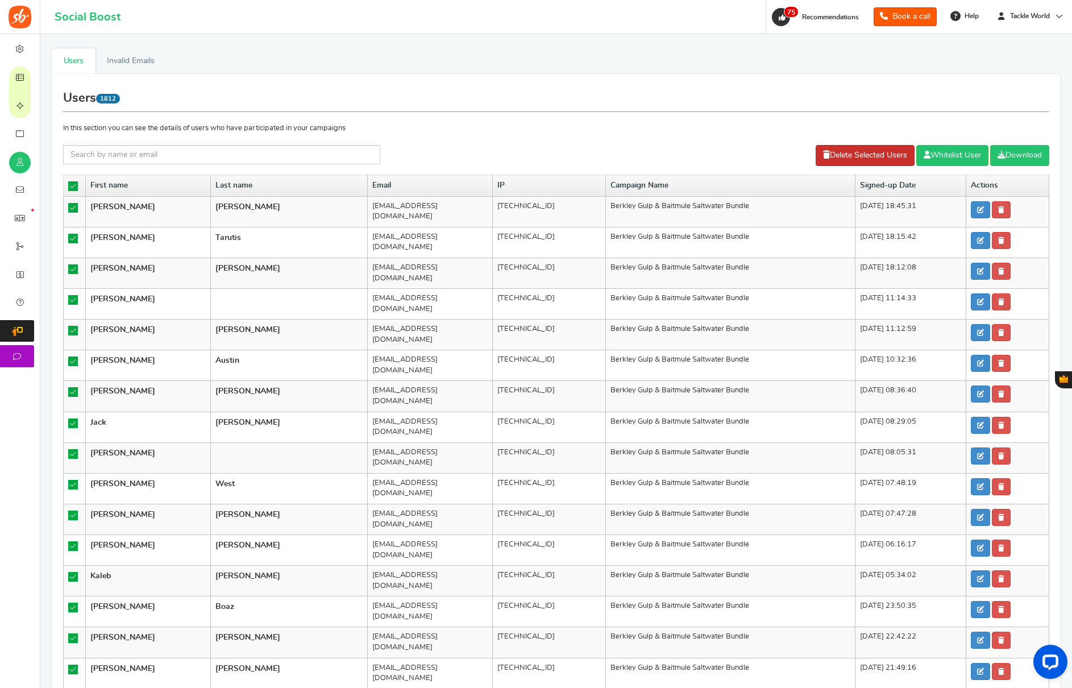
click at [831, 158] on link "Delete Selected Users" at bounding box center [864, 155] width 99 height 21
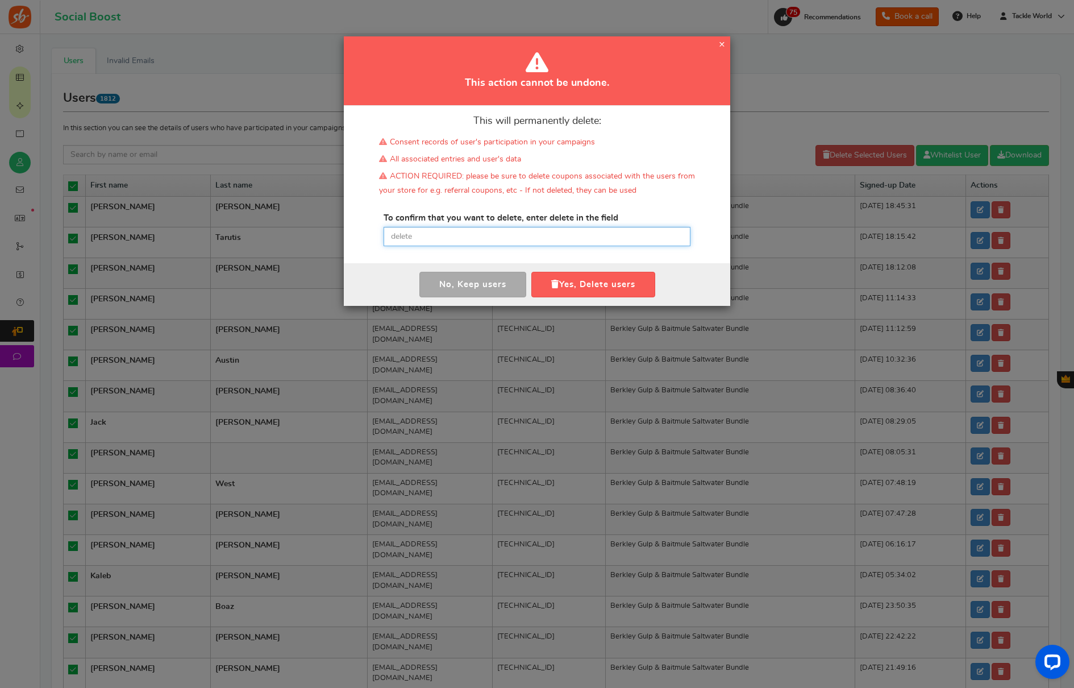
click at [538, 240] on input "text" at bounding box center [537, 236] width 307 height 19
paste input "delete"
type input "delete"
click at [594, 285] on button "Yes, Delete users" at bounding box center [593, 285] width 124 height 26
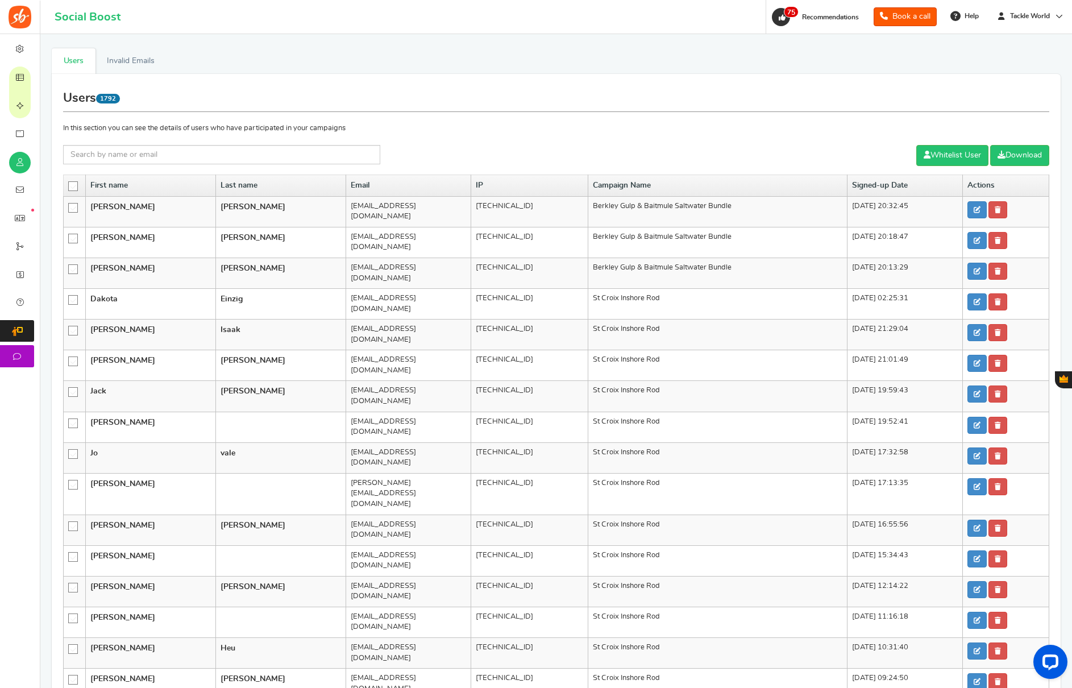
click at [74, 186] on icon at bounding box center [74, 187] width 10 height 10
click at [69, 186] on input "checkbox" at bounding box center [69, 185] width 0 height 7
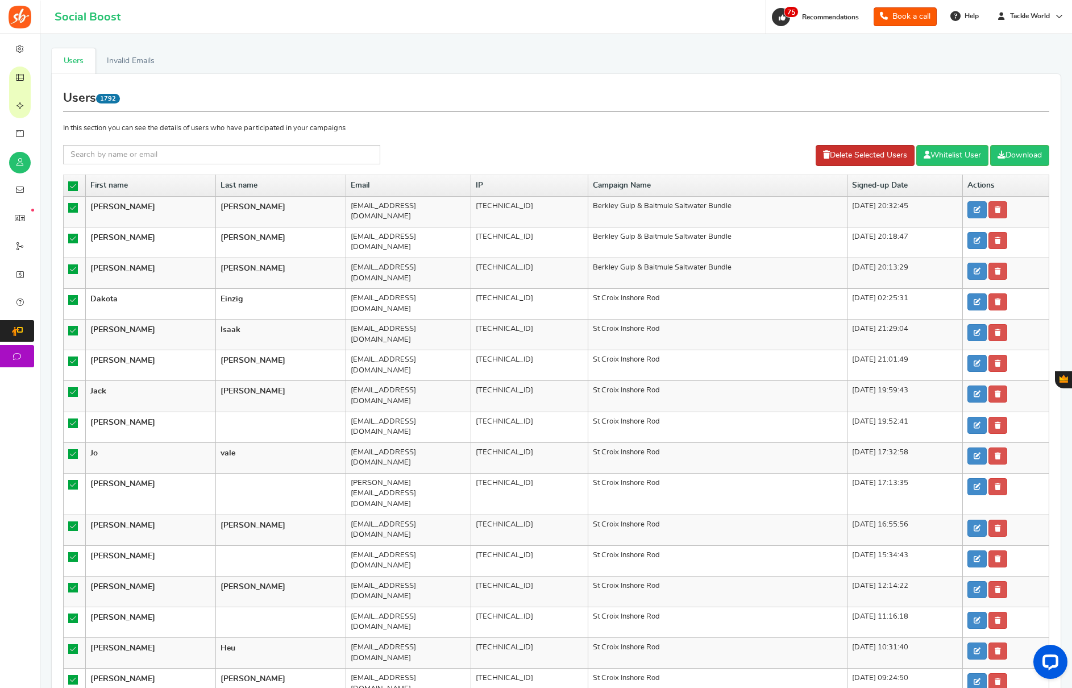
click at [840, 160] on link "Delete Selected Users" at bounding box center [864, 155] width 99 height 21
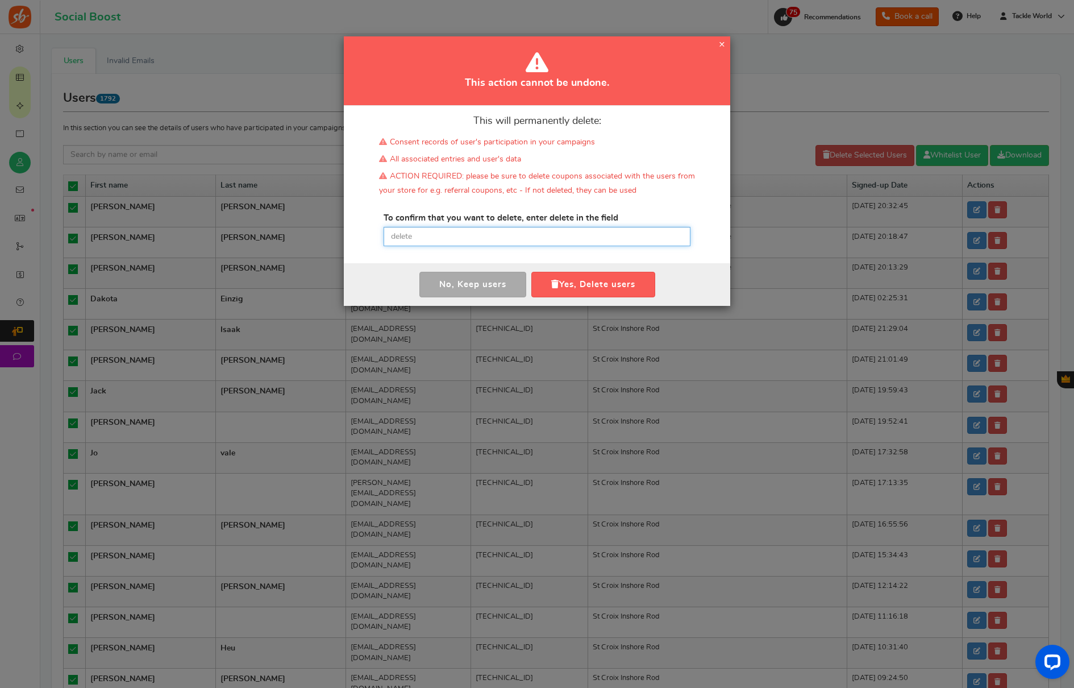
click at [489, 238] on input "text" at bounding box center [537, 236] width 307 height 19
paste input "delete"
type input "delete"
click at [619, 288] on button "Yes, Delete users" at bounding box center [593, 285] width 124 height 26
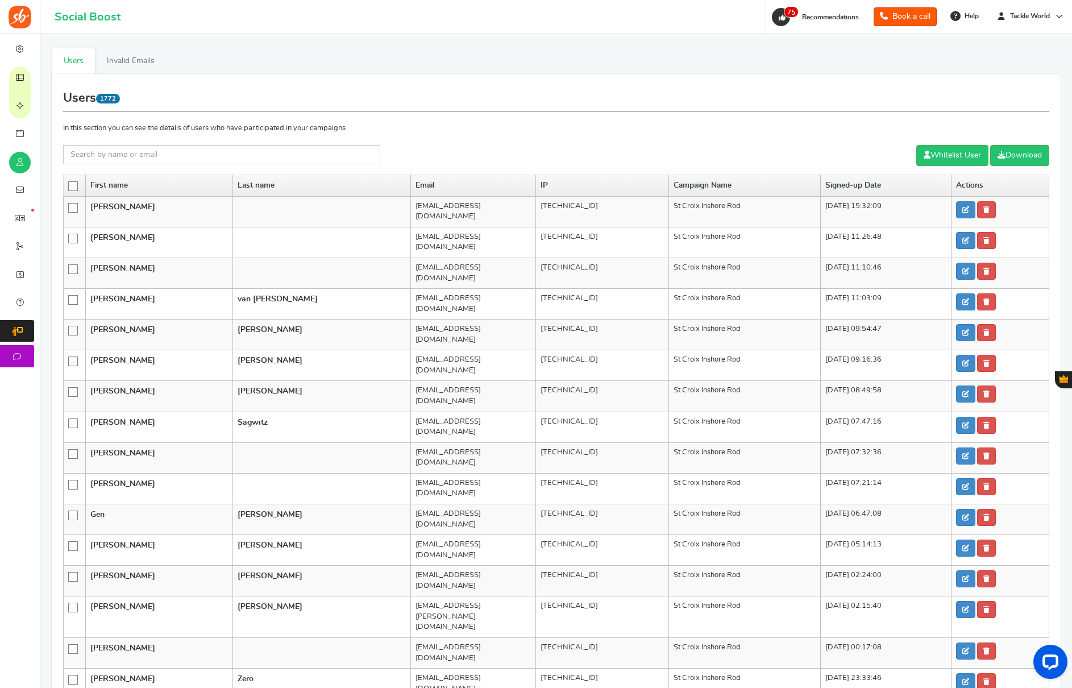
click at [68, 183] on span at bounding box center [73, 186] width 10 height 10
click at [69, 183] on input "checkbox" at bounding box center [69, 185] width 0 height 7
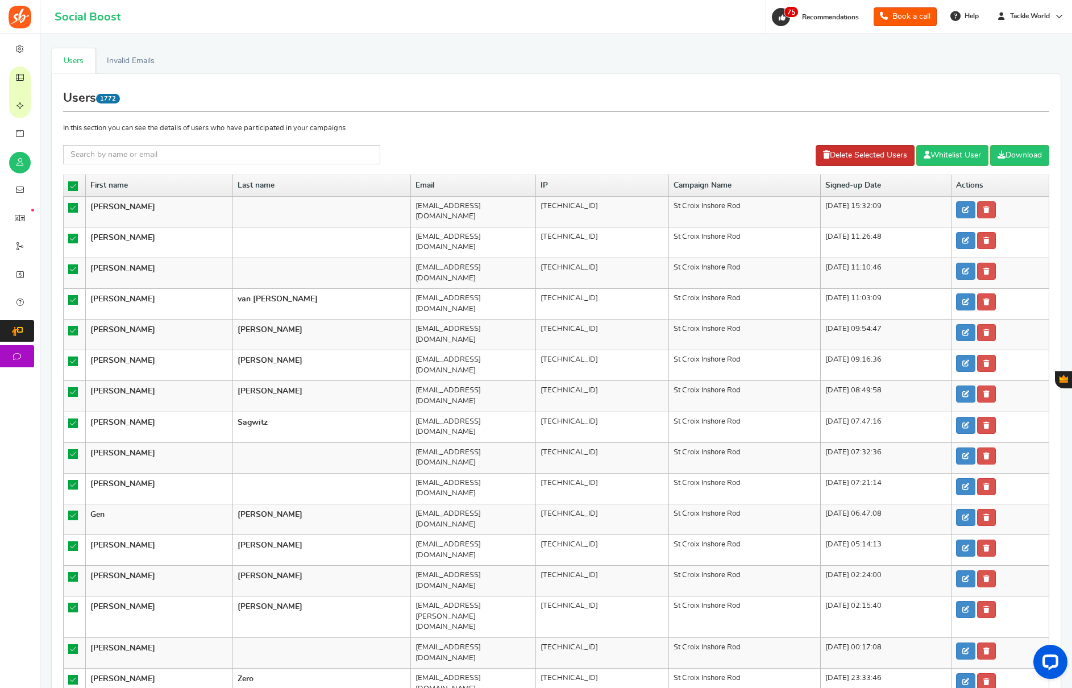
click at [871, 154] on link "Delete Selected Users" at bounding box center [864, 155] width 99 height 21
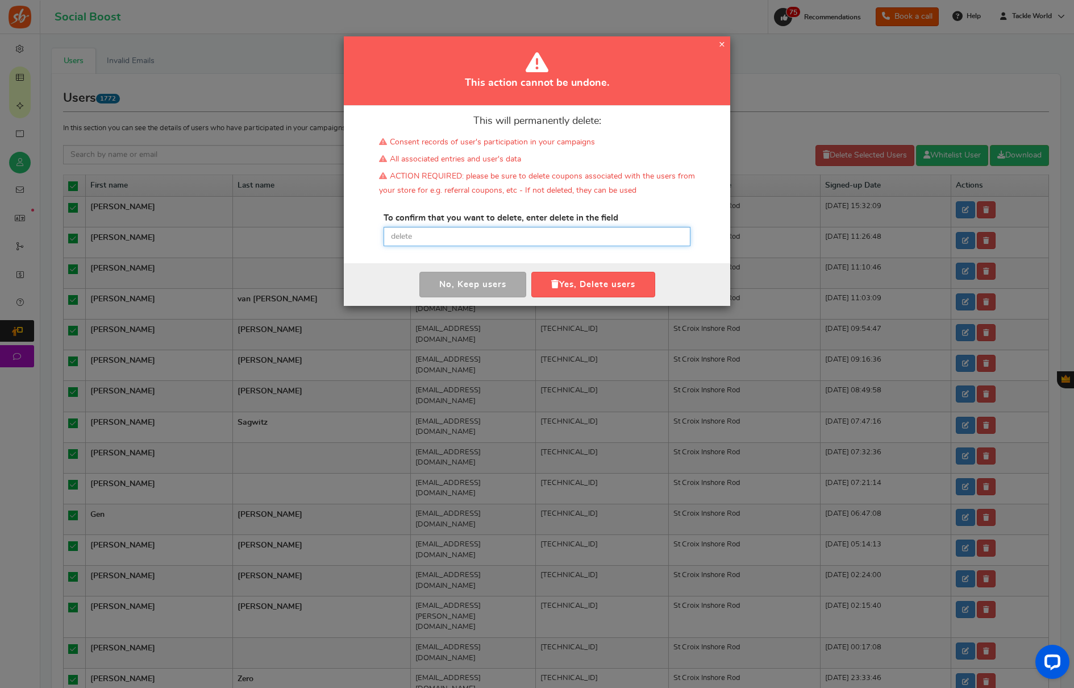
click at [403, 235] on input "text" at bounding box center [537, 236] width 307 height 19
paste input "delete"
type input "delete"
click at [573, 284] on button "Yes, Delete users" at bounding box center [593, 285] width 124 height 26
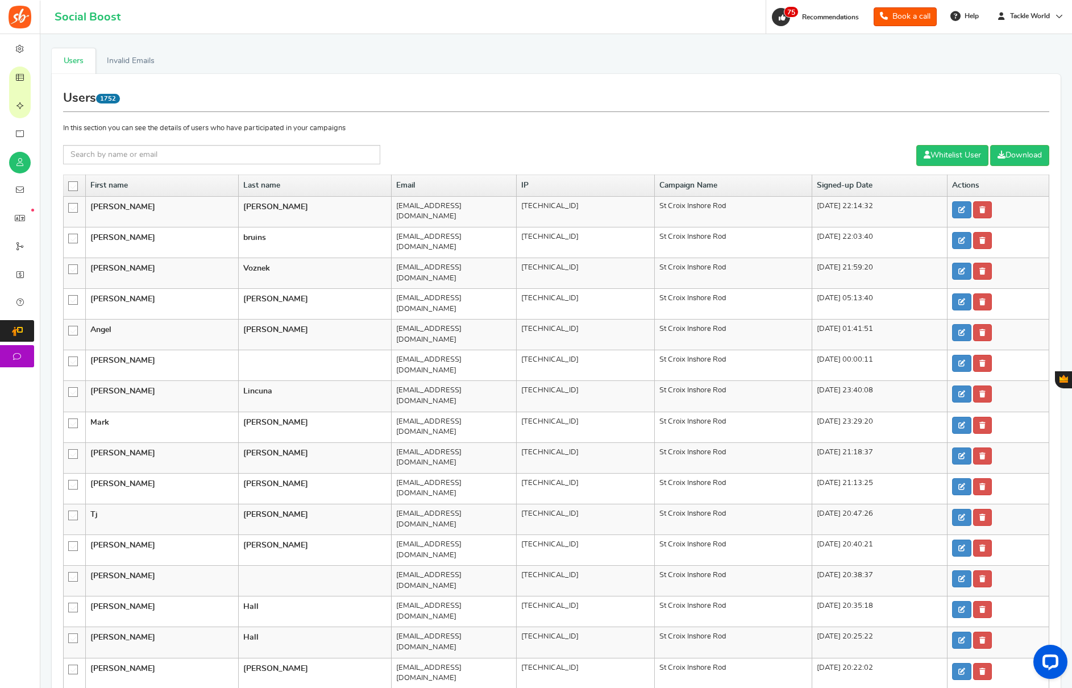
click at [73, 184] on icon at bounding box center [74, 187] width 10 height 10
click at [69, 184] on input "checkbox" at bounding box center [69, 185] width 0 height 7
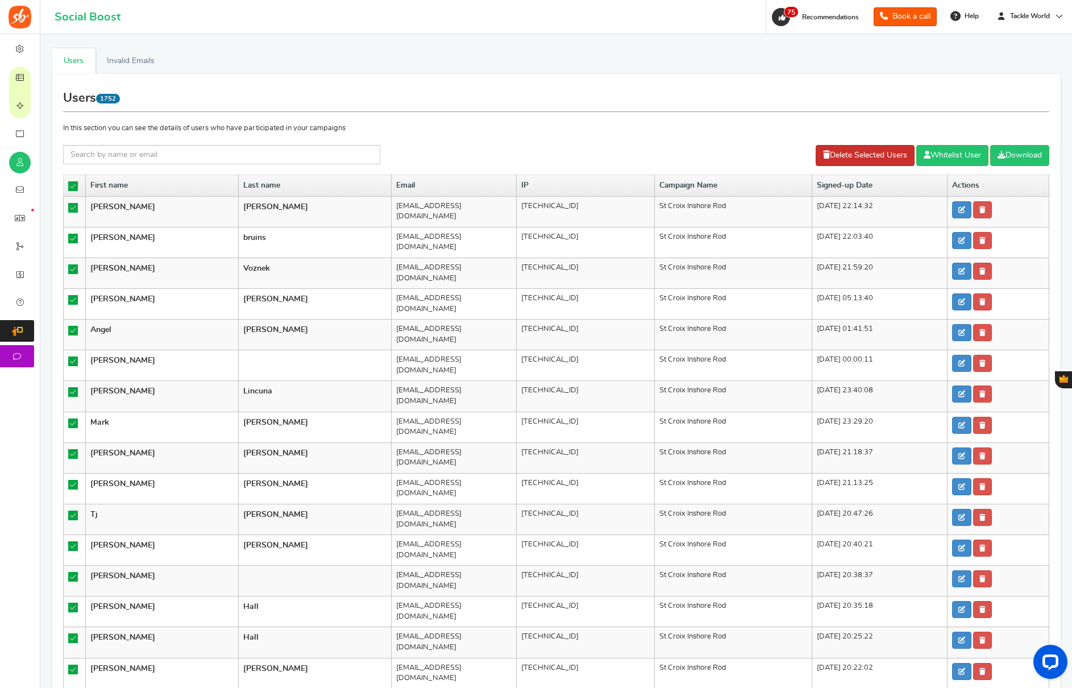
click at [856, 157] on link "Delete Selected Users" at bounding box center [864, 155] width 99 height 21
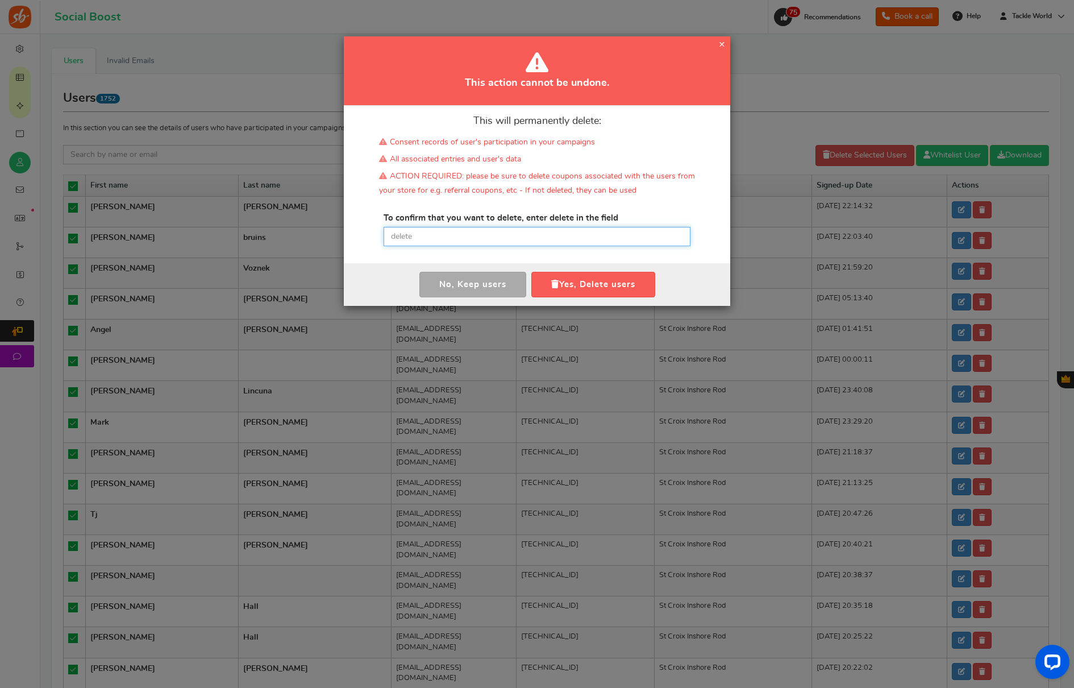
click at [443, 239] on input "text" at bounding box center [537, 236] width 307 height 19
paste input "delete"
type input "delete"
click at [583, 281] on button "Yes, Delete users" at bounding box center [593, 285] width 124 height 26
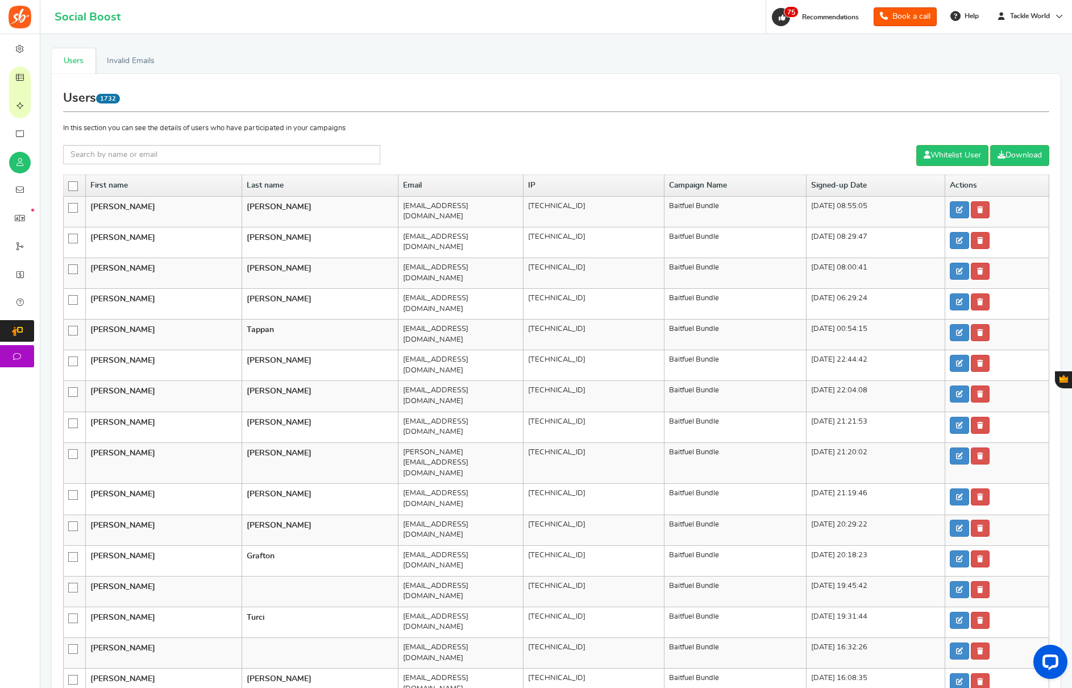
click at [76, 185] on icon at bounding box center [74, 187] width 10 height 10
click at [69, 185] on input "checkbox" at bounding box center [69, 185] width 0 height 7
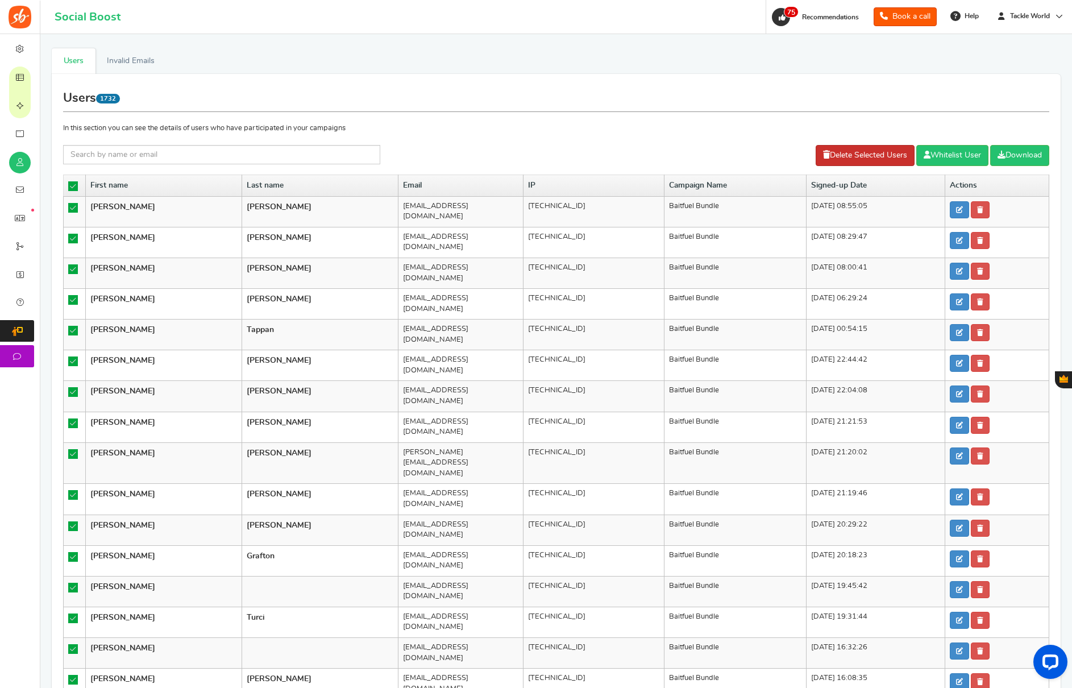
click at [876, 155] on link "Delete Selected Users" at bounding box center [864, 155] width 99 height 21
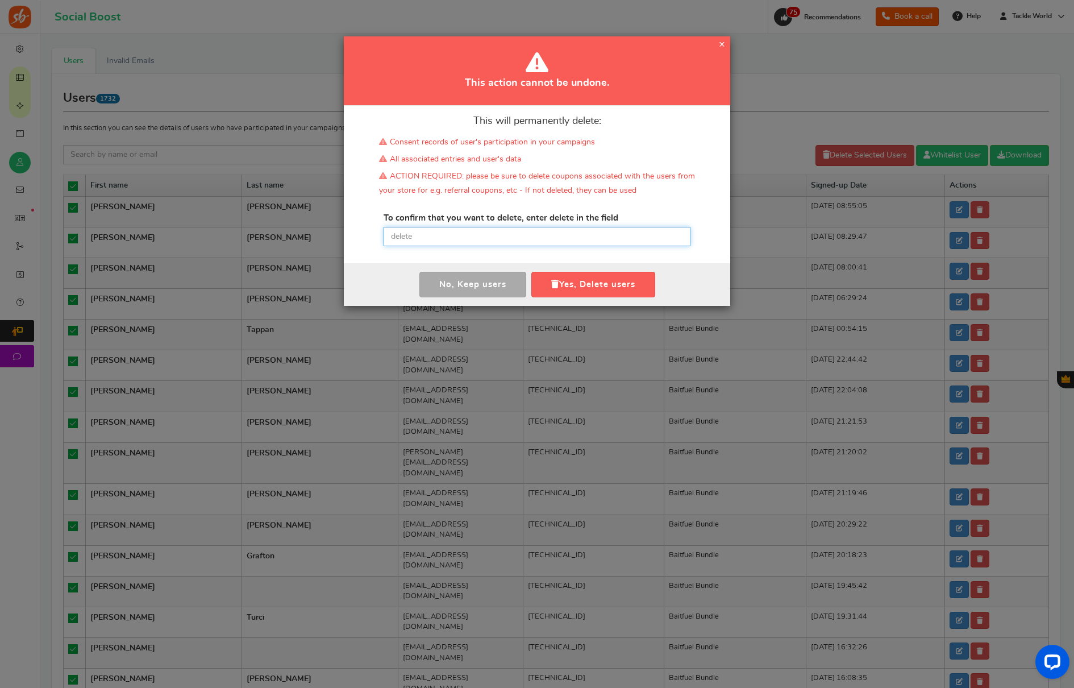
click at [530, 238] on input "text" at bounding box center [537, 236] width 307 height 19
paste input "delete"
type input "delete"
click at [565, 280] on button "Yes, Delete users" at bounding box center [593, 285] width 124 height 26
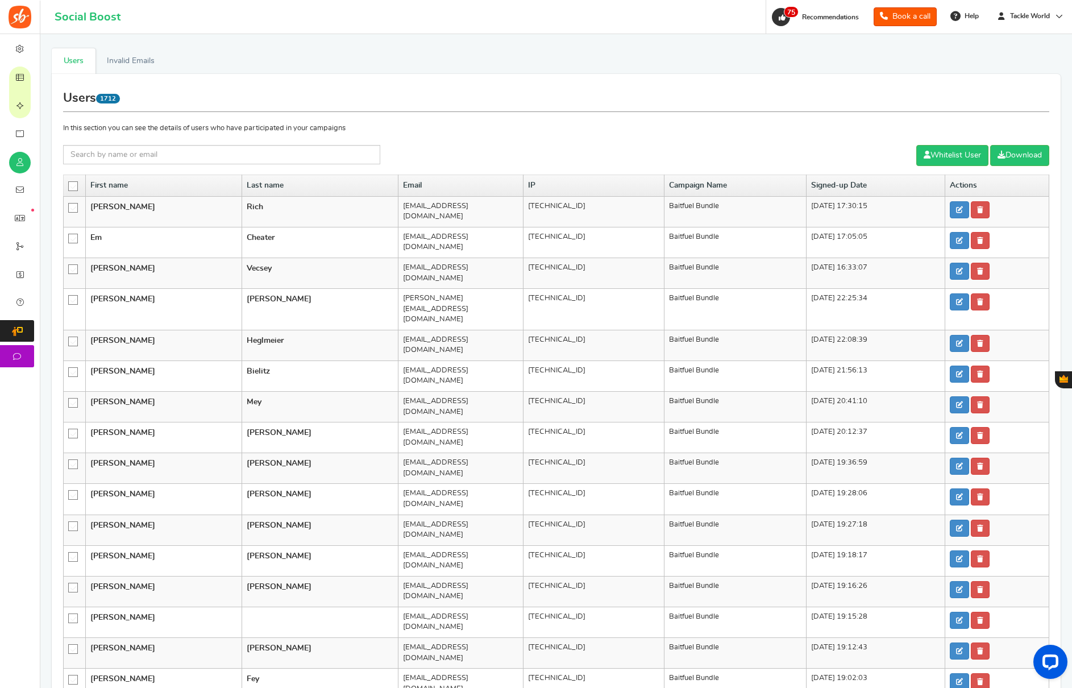
click at [72, 185] on icon at bounding box center [74, 187] width 10 height 10
click at [69, 185] on input "checkbox" at bounding box center [69, 185] width 0 height 7
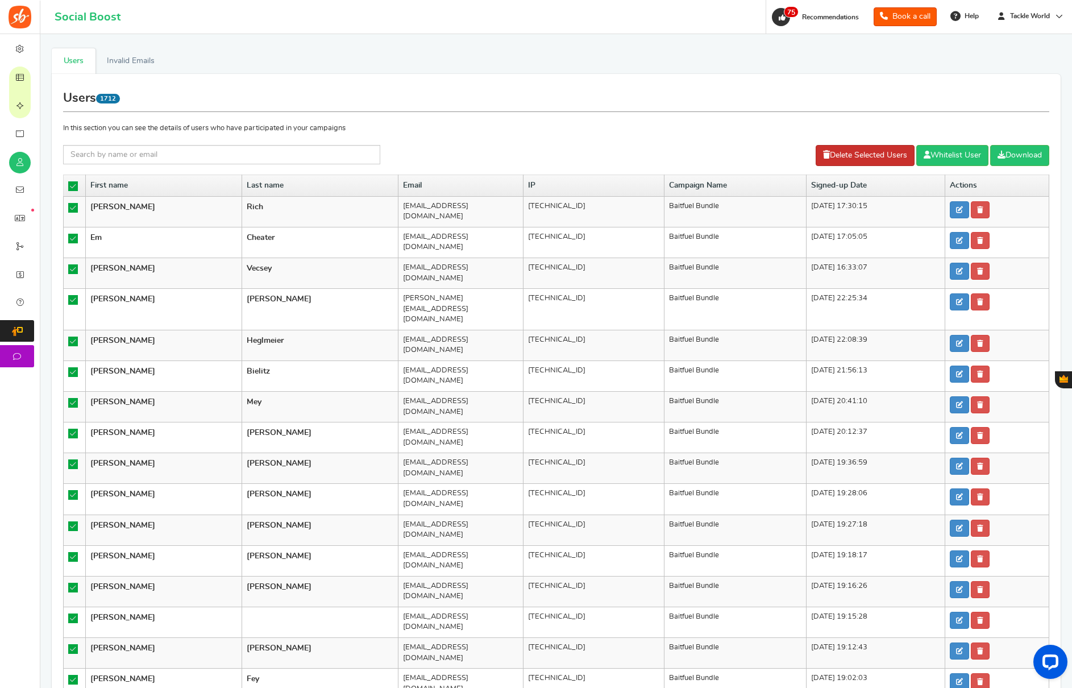
click at [843, 158] on link "Delete Selected Users" at bounding box center [864, 155] width 99 height 21
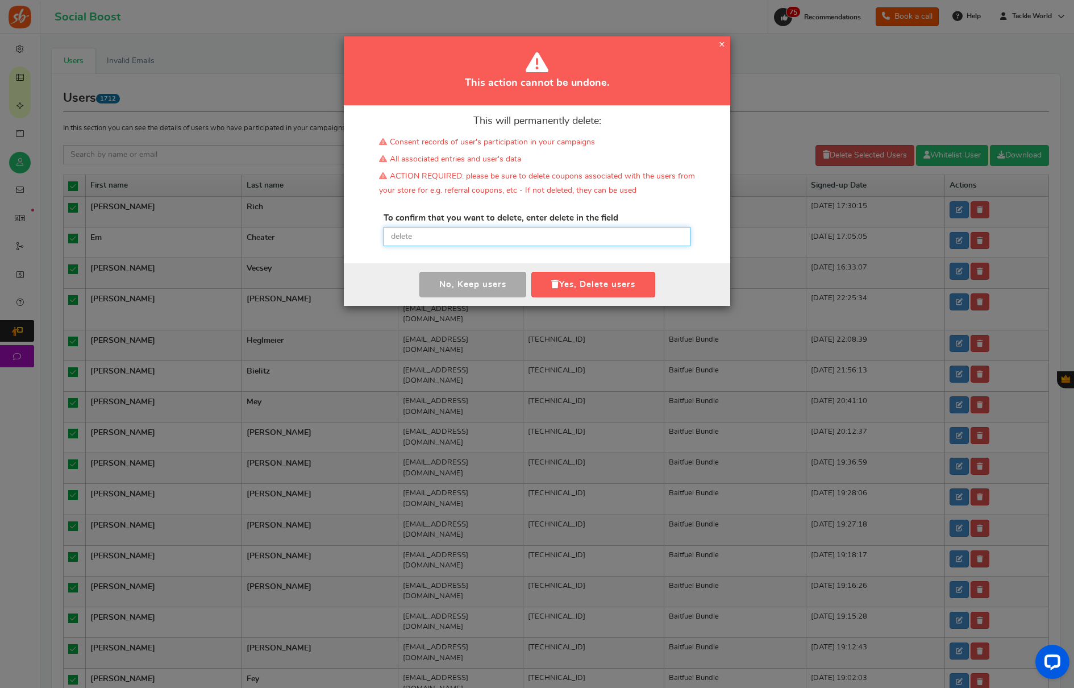
click at [467, 231] on input "text" at bounding box center [537, 236] width 307 height 19
paste input "delete"
type input "delete"
click at [576, 280] on button "Yes, Delete users" at bounding box center [593, 285] width 124 height 26
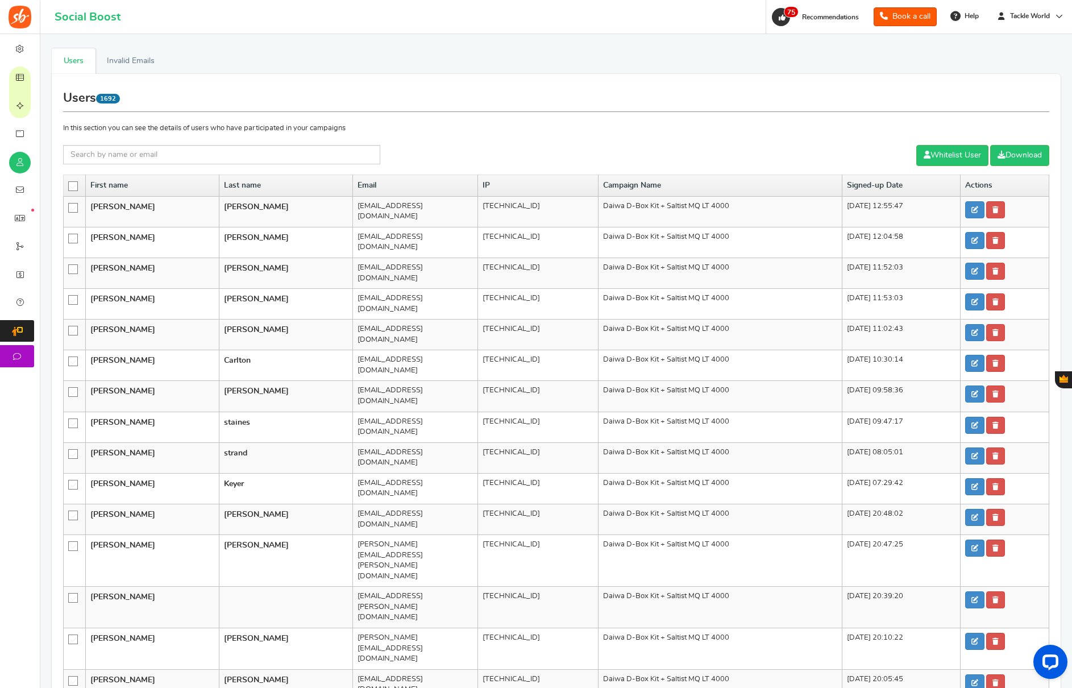
click at [71, 185] on icon at bounding box center [74, 187] width 10 height 10
click at [69, 185] on input "checkbox" at bounding box center [69, 185] width 0 height 7
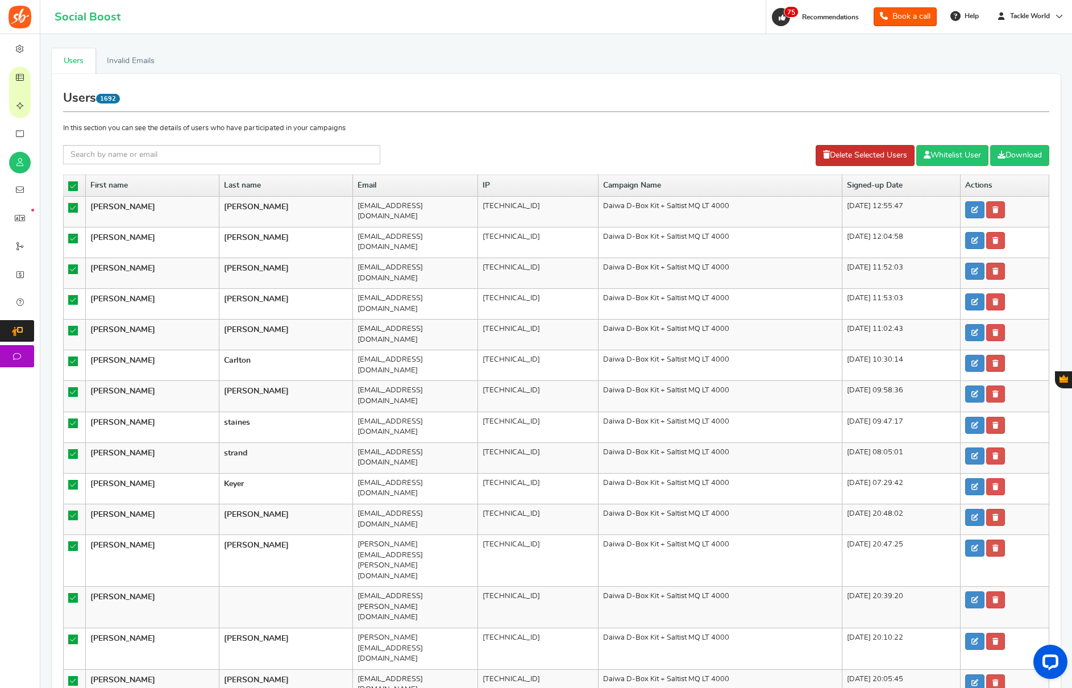
click at [850, 157] on link "Delete Selected Users" at bounding box center [864, 155] width 99 height 21
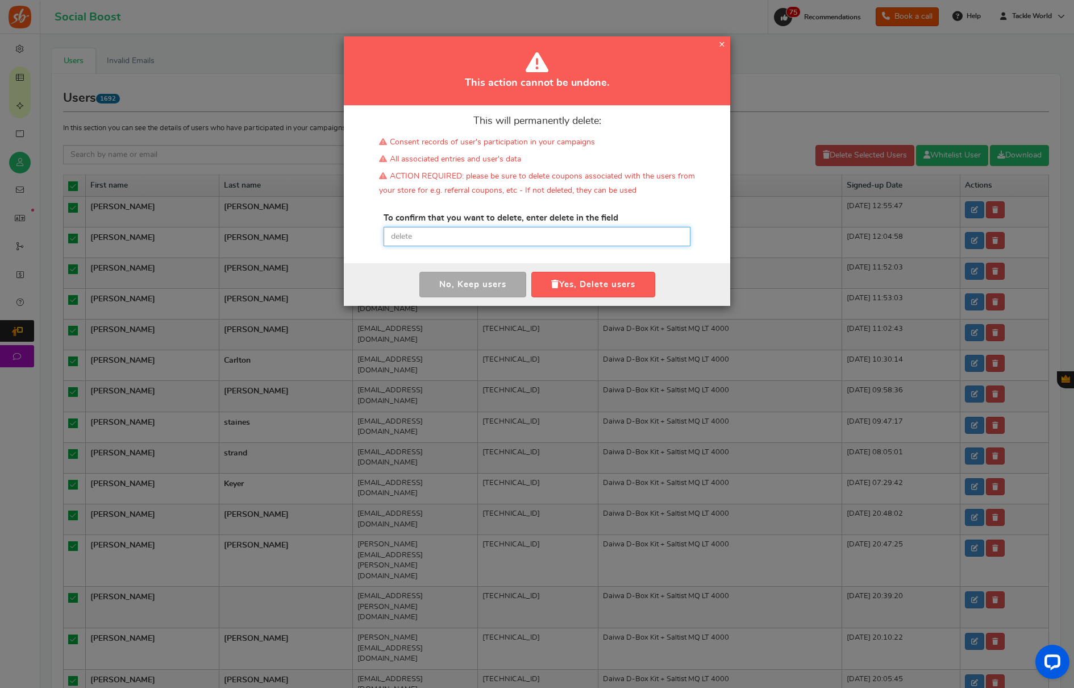
click at [448, 236] on input "text" at bounding box center [537, 236] width 307 height 19
paste input "delete"
type input "delete"
click at [593, 290] on button "Yes, Delete users" at bounding box center [593, 285] width 124 height 26
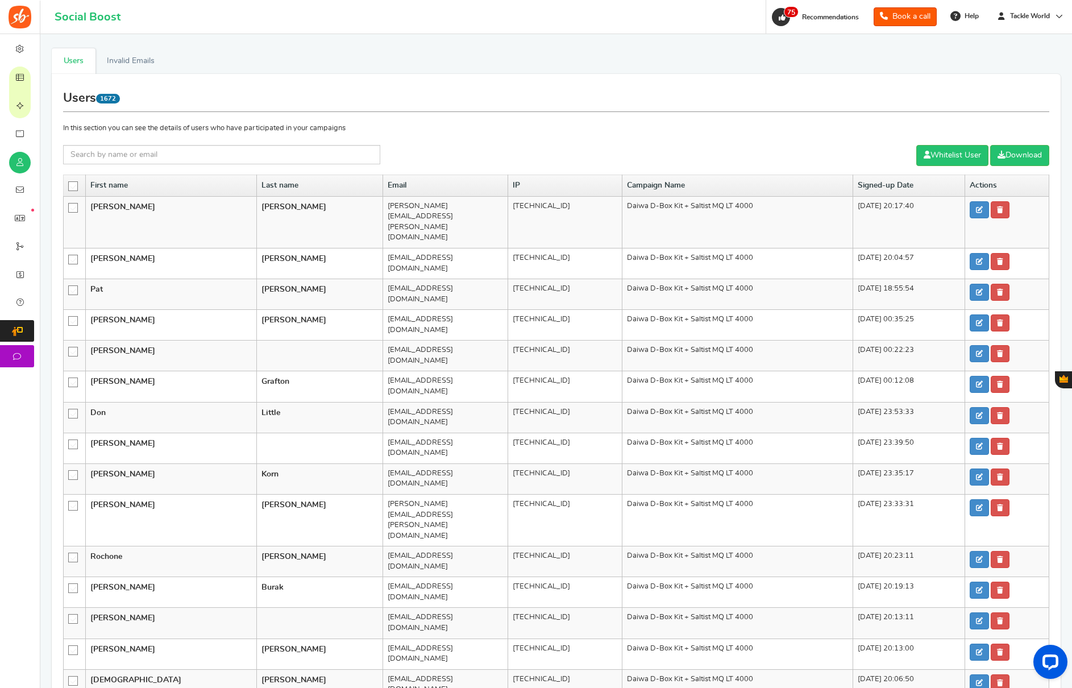
click at [73, 186] on icon at bounding box center [74, 187] width 10 height 10
click at [69, 186] on input "checkbox" at bounding box center [69, 185] width 0 height 7
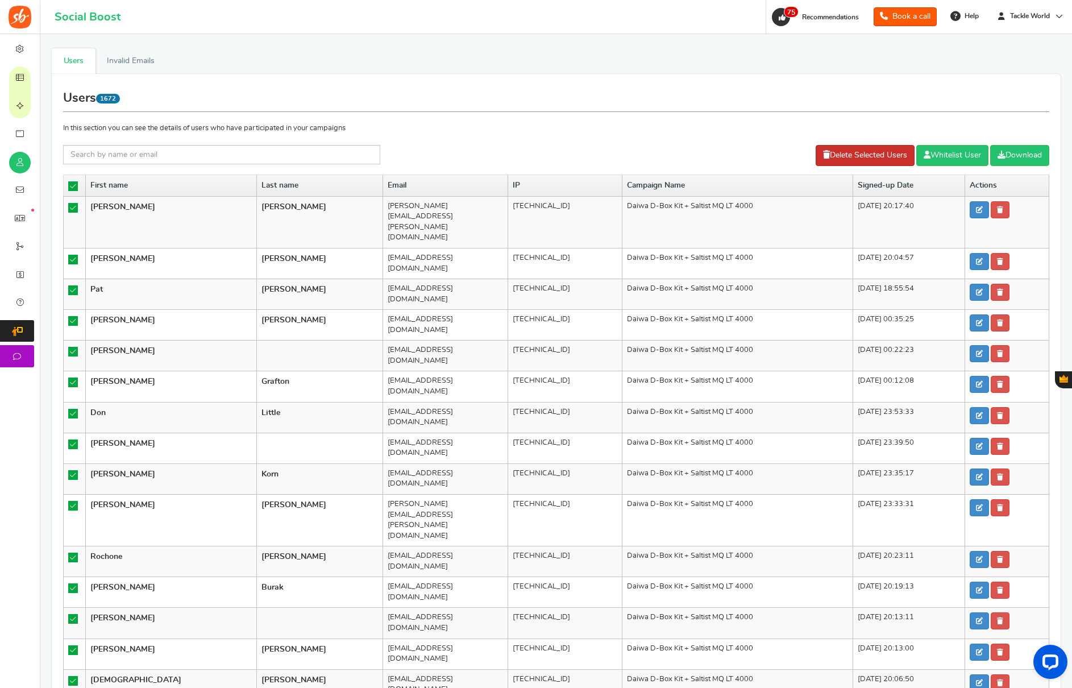
click at [865, 160] on link "Delete Selected Users" at bounding box center [864, 155] width 99 height 21
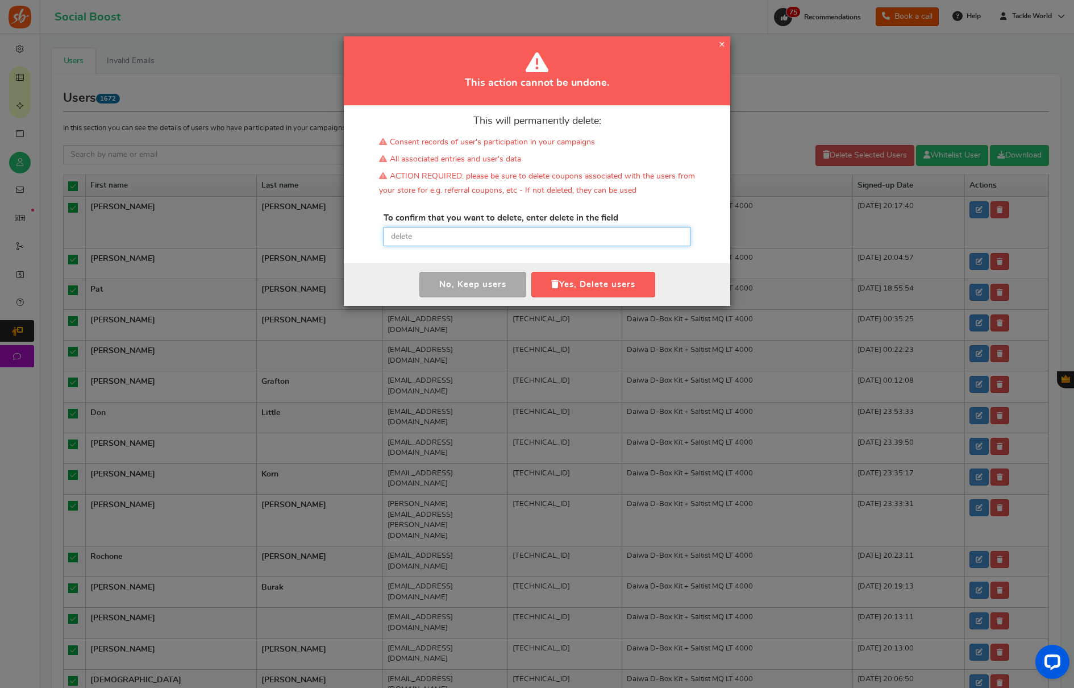
click at [422, 242] on input "text" at bounding box center [537, 236] width 307 height 19
paste input "delete"
click at [621, 287] on button "Yes, Delete users" at bounding box center [593, 285] width 124 height 26
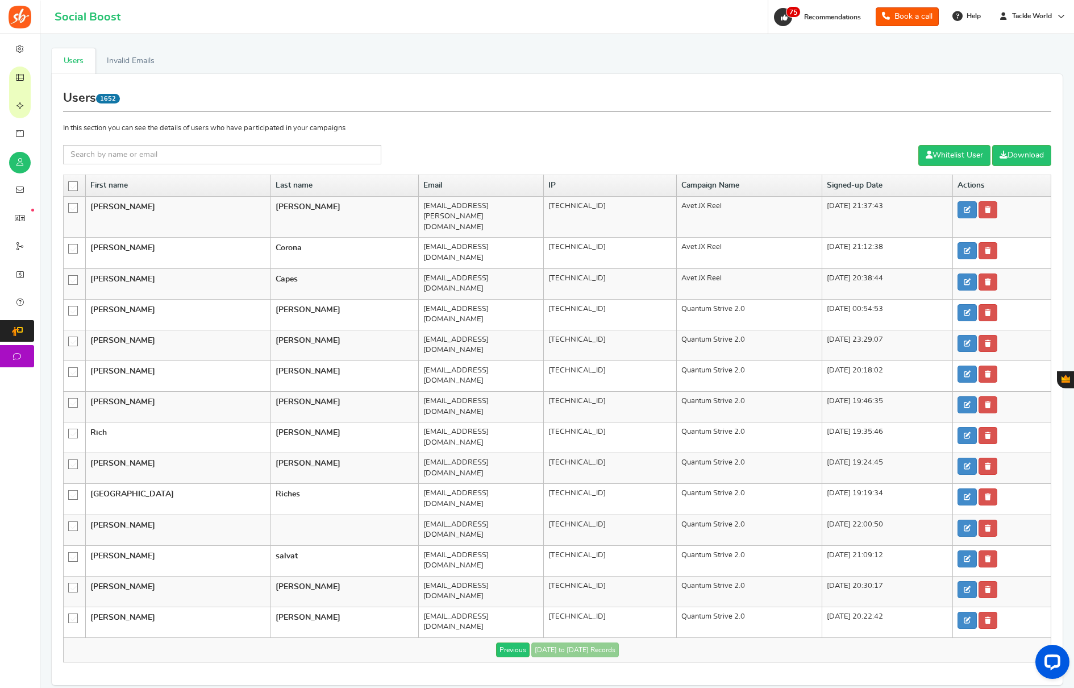
click at [73, 186] on icon at bounding box center [74, 187] width 10 height 10
click at [69, 186] on input "checkbox" at bounding box center [69, 185] width 0 height 7
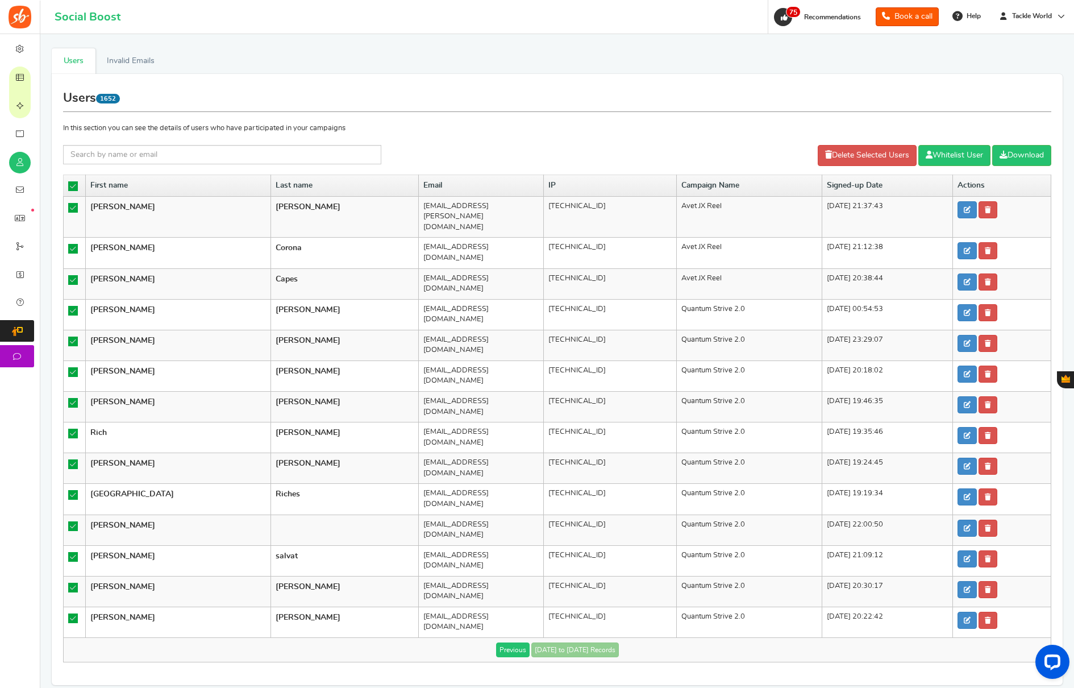
click at [519, 642] on link "Previous" at bounding box center [513, 649] width 34 height 15
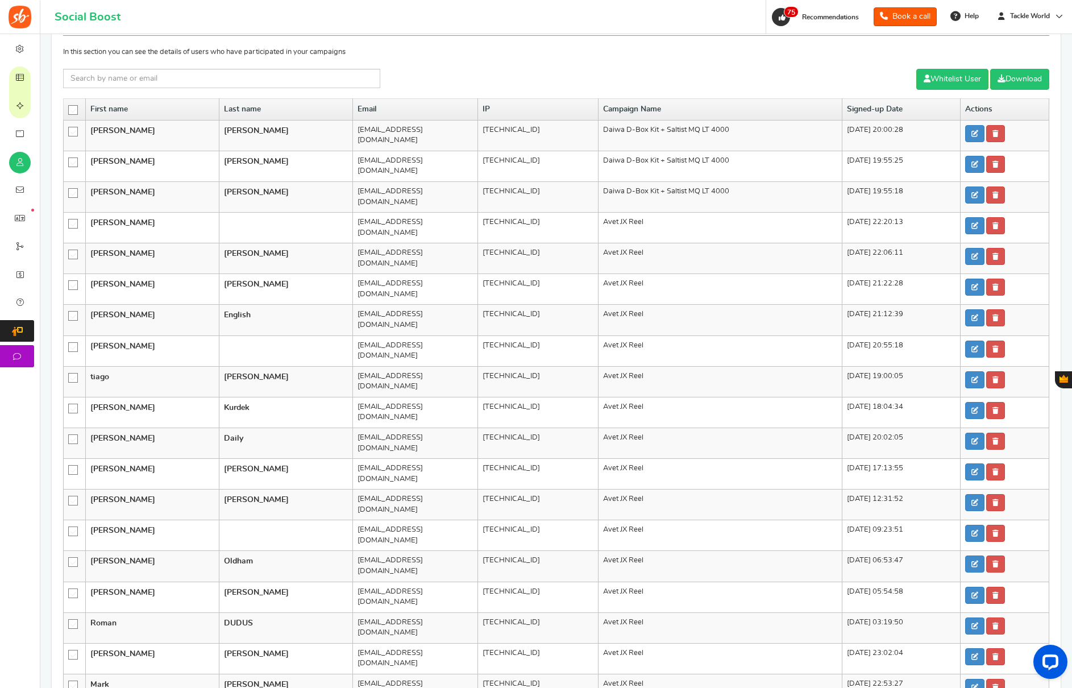
scroll to position [147, 0]
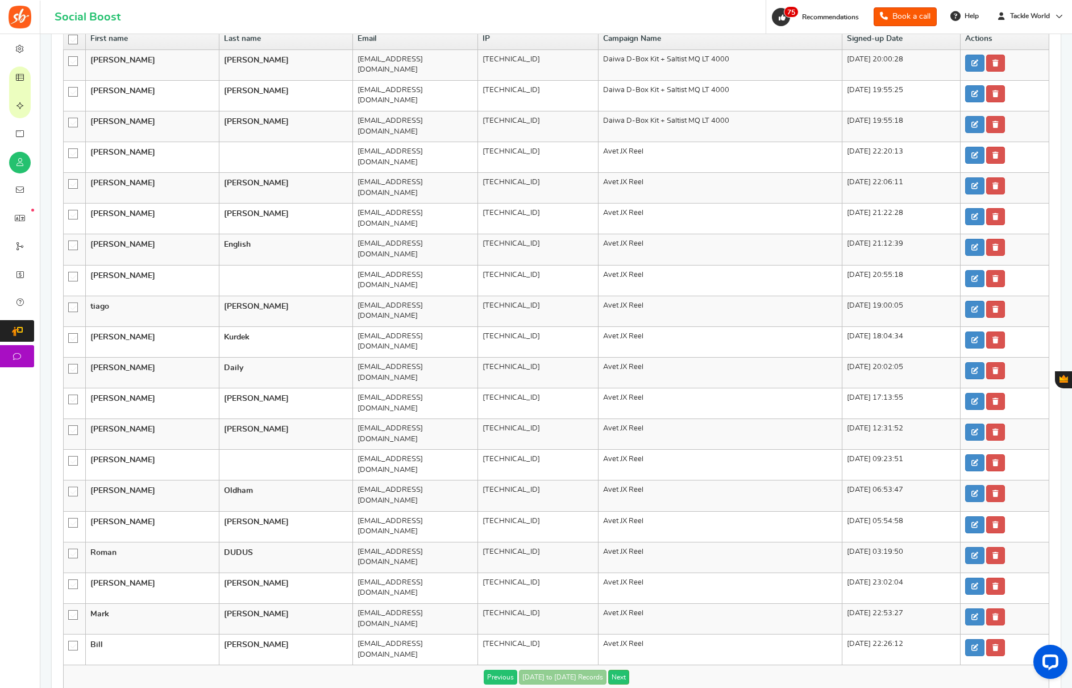
click at [506, 669] on link "Previous" at bounding box center [501, 676] width 34 height 15
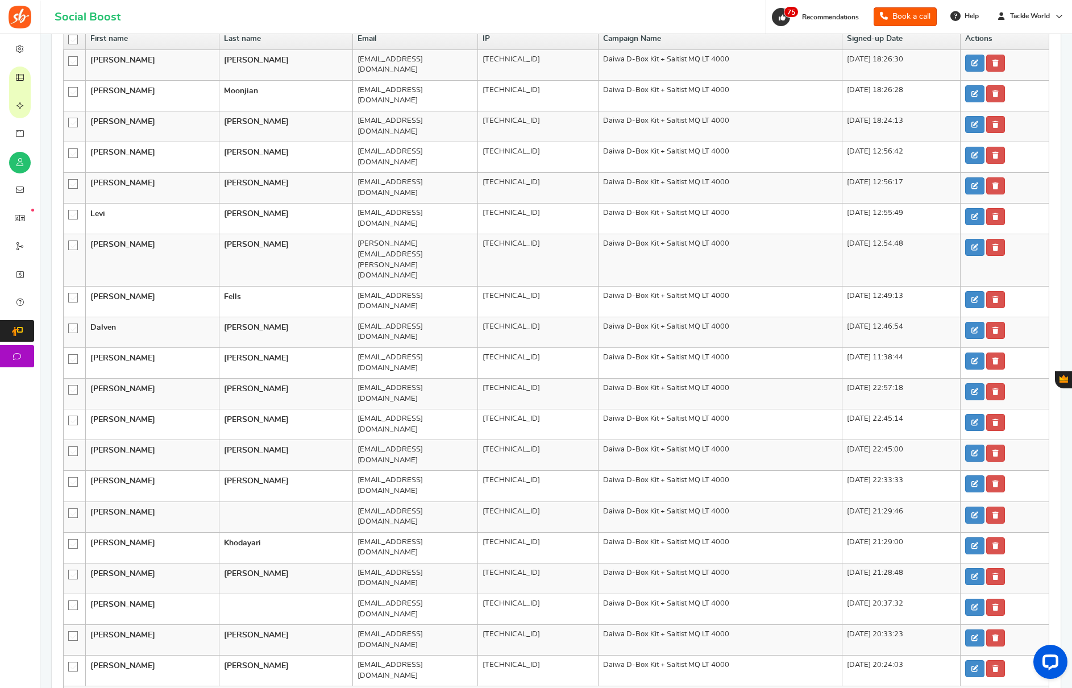
click at [506, 687] on link "Previous" at bounding box center [501, 697] width 34 height 15
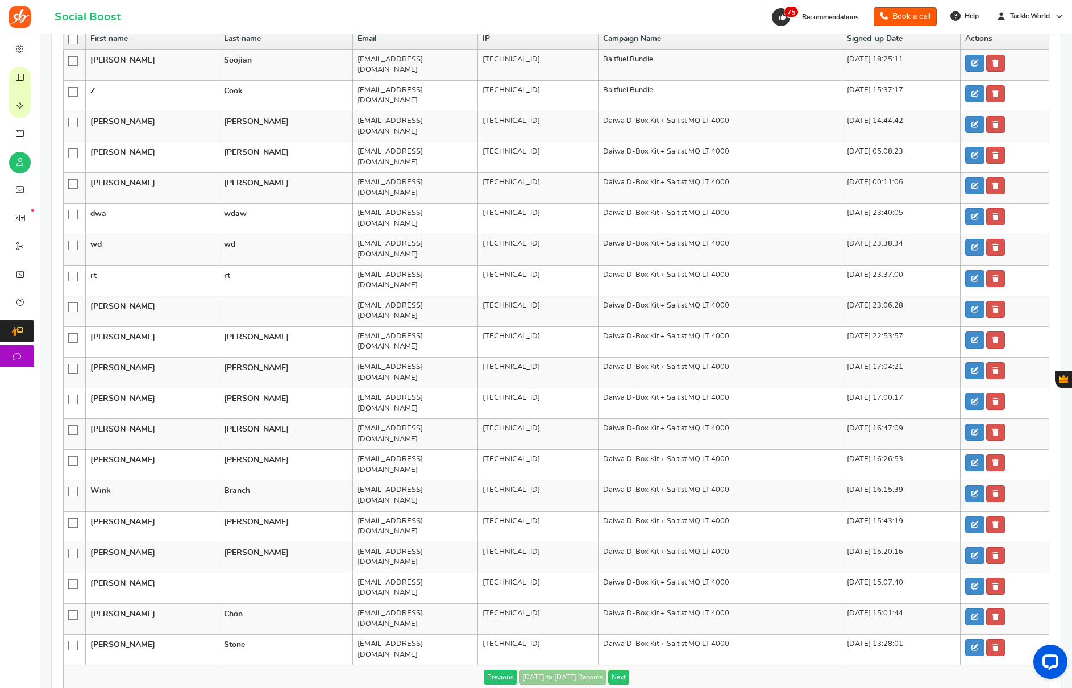
click at [506, 669] on link "Previous" at bounding box center [501, 676] width 34 height 15
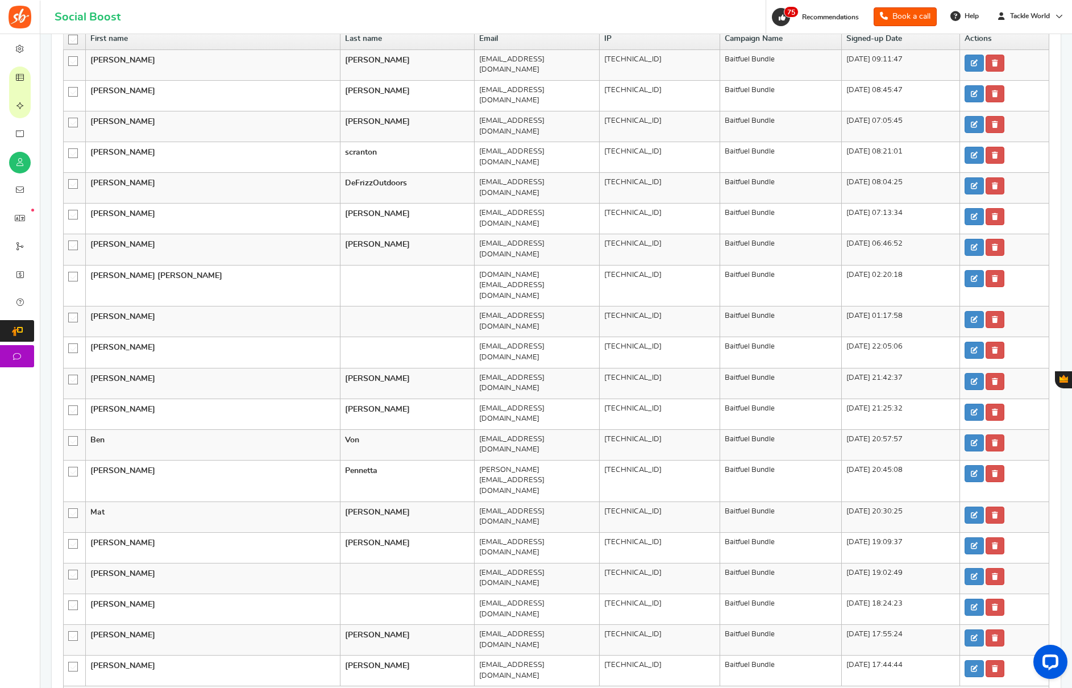
click at [506, 687] on link "Previous" at bounding box center [501, 697] width 34 height 15
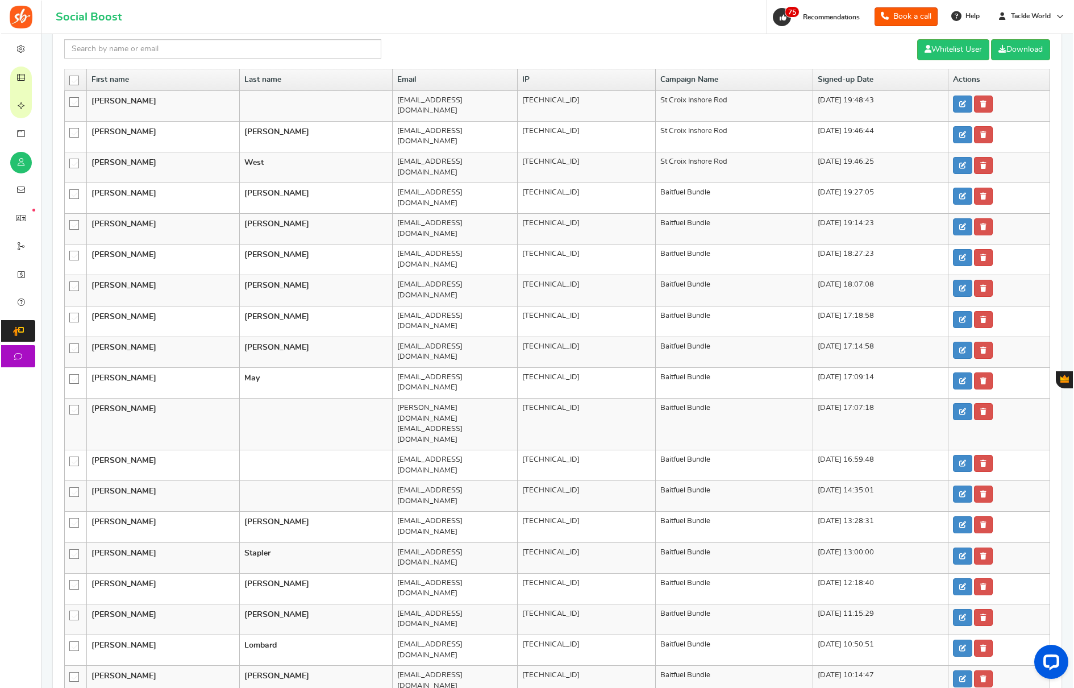
scroll to position [100, 0]
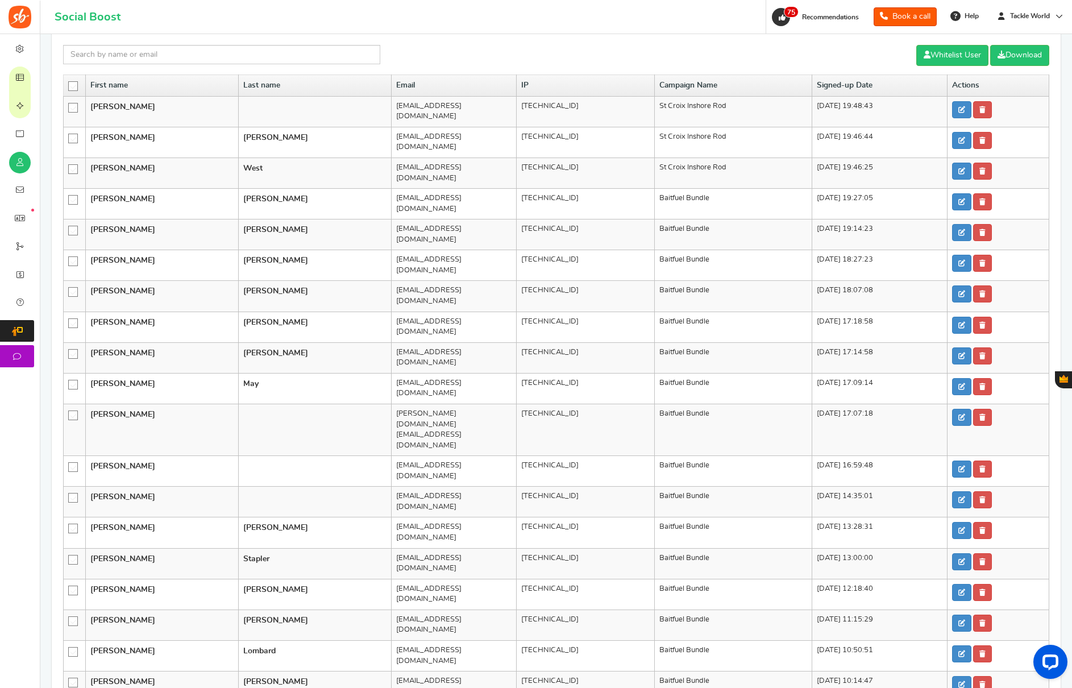
click at [73, 85] on icon at bounding box center [74, 87] width 10 height 10
click at [69, 85] on input "checkbox" at bounding box center [69, 85] width 0 height 7
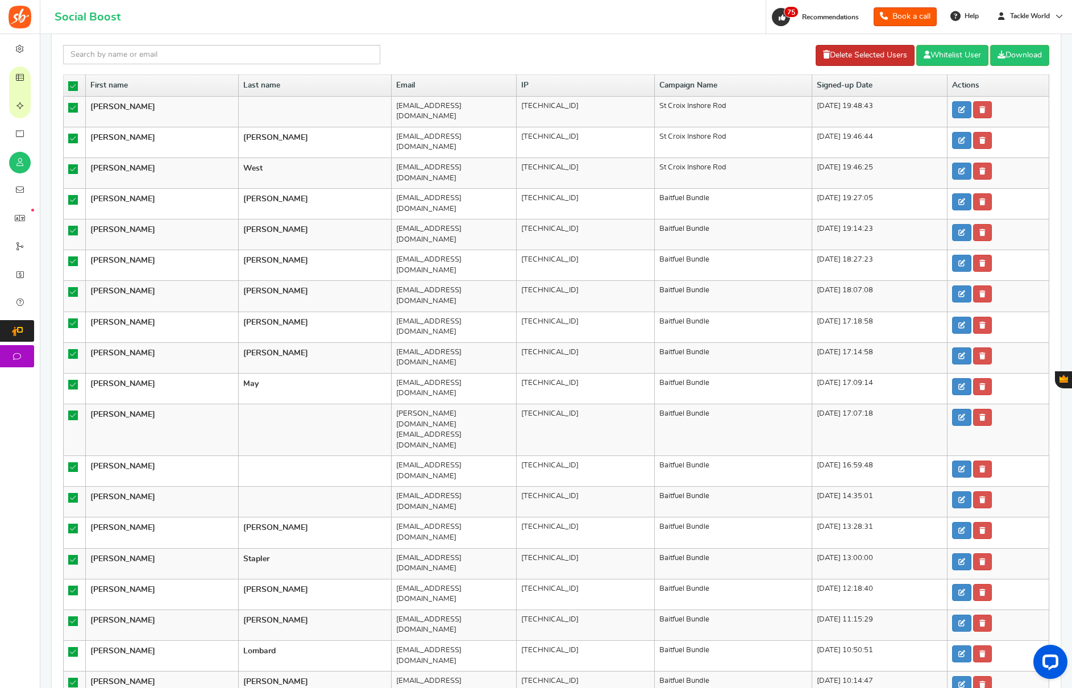
click at [846, 61] on link "Delete Selected Users" at bounding box center [864, 55] width 99 height 21
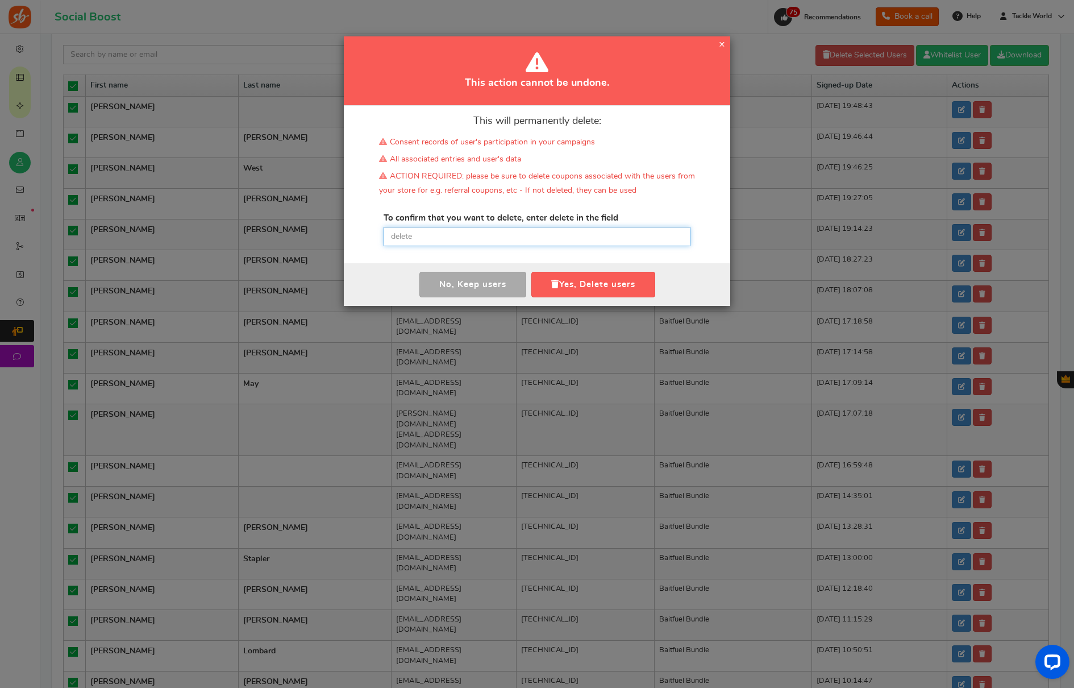
click at [440, 236] on input "text" at bounding box center [537, 236] width 307 height 19
paste input "delete"
click at [611, 290] on button "Yes, Delete users" at bounding box center [593, 285] width 124 height 26
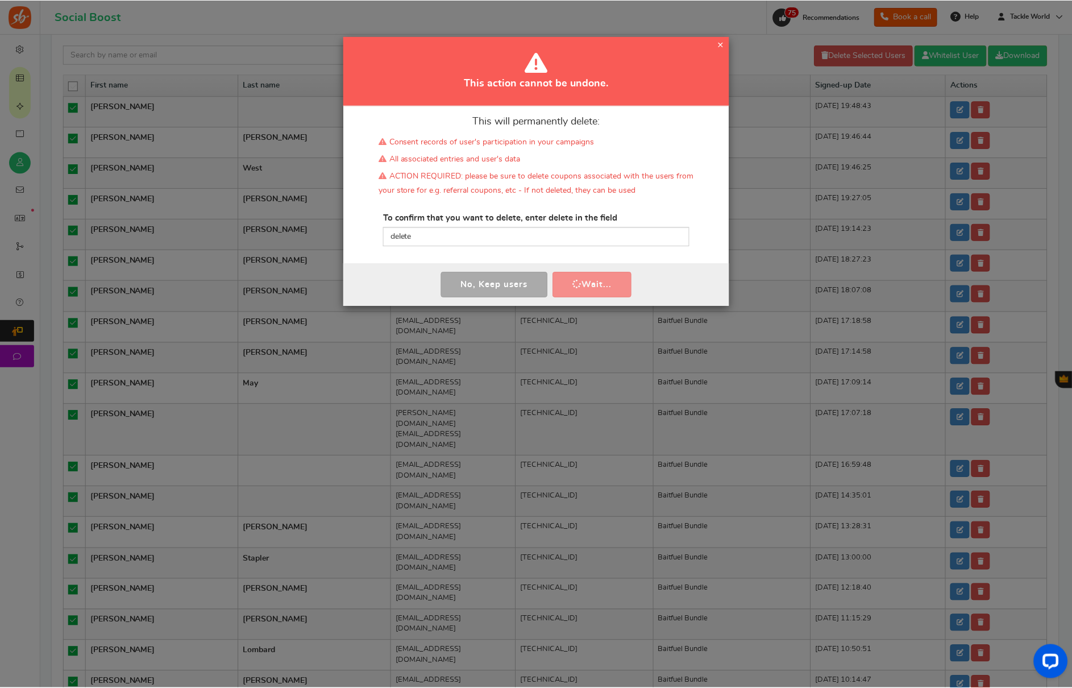
scroll to position [0, 0]
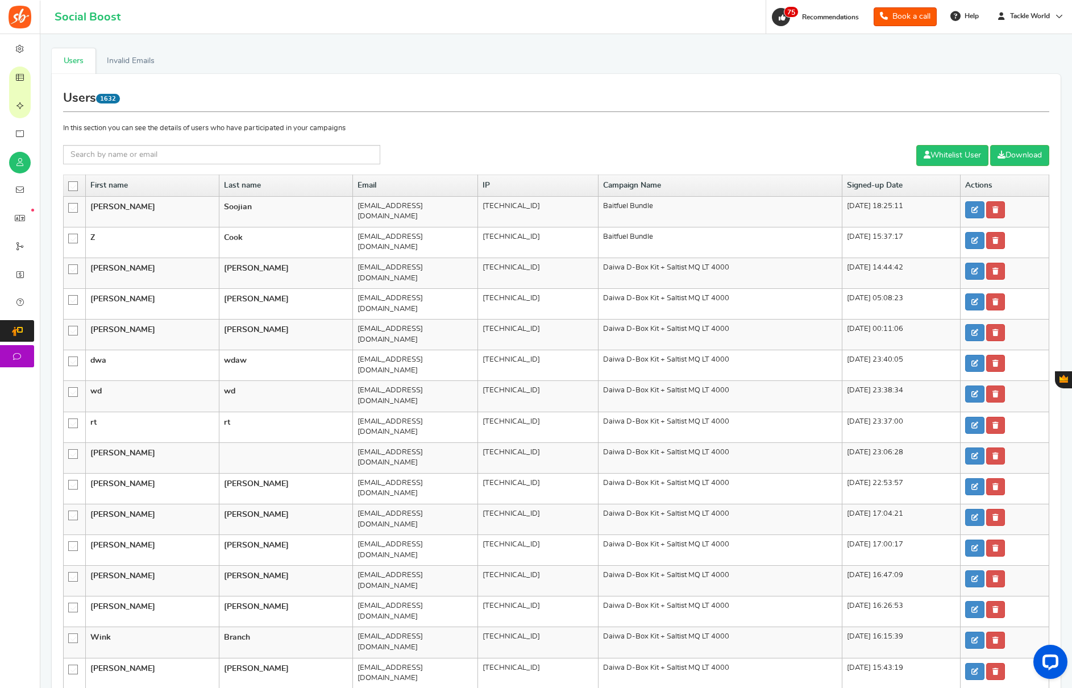
click at [73, 186] on icon at bounding box center [74, 187] width 10 height 10
click at [69, 186] on input "checkbox" at bounding box center [69, 185] width 0 height 7
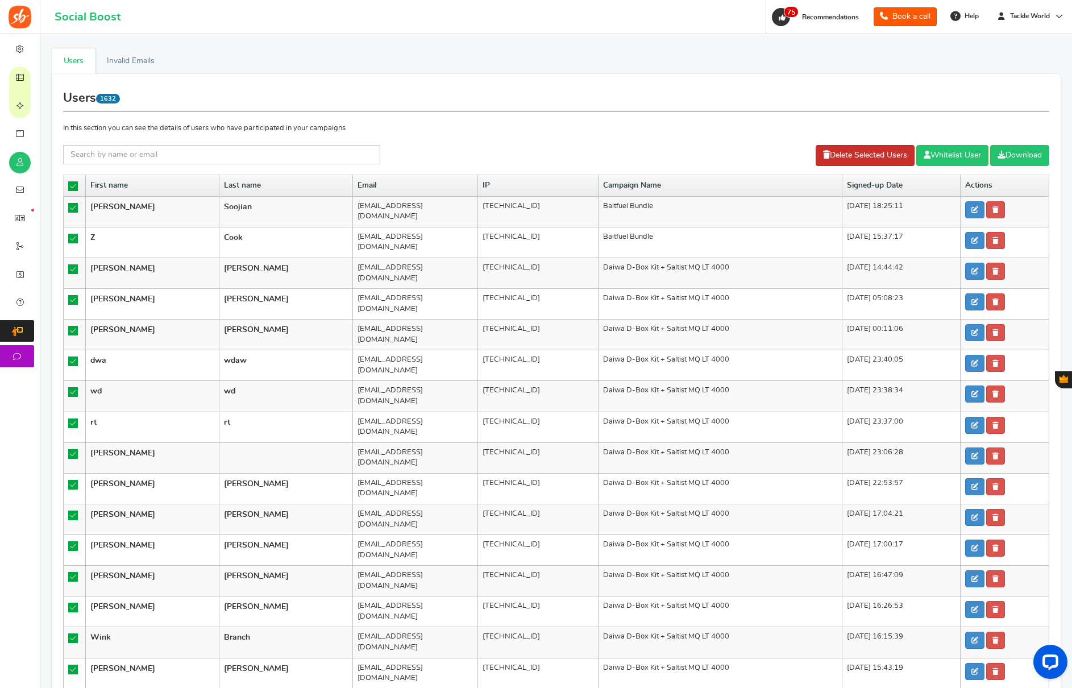
click at [828, 153] on link "Delete Selected Users" at bounding box center [864, 155] width 99 height 21
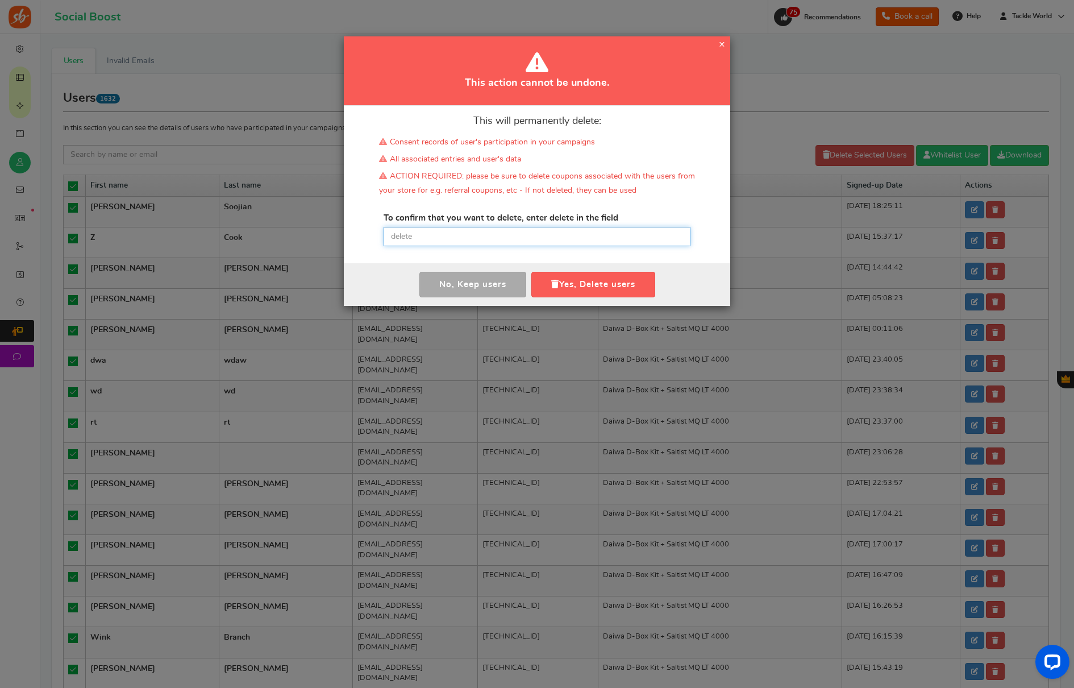
click at [482, 232] on input "text" at bounding box center [537, 236] width 307 height 19
paste input "delete"
click at [553, 274] on button "Yes, Delete users" at bounding box center [593, 285] width 124 height 26
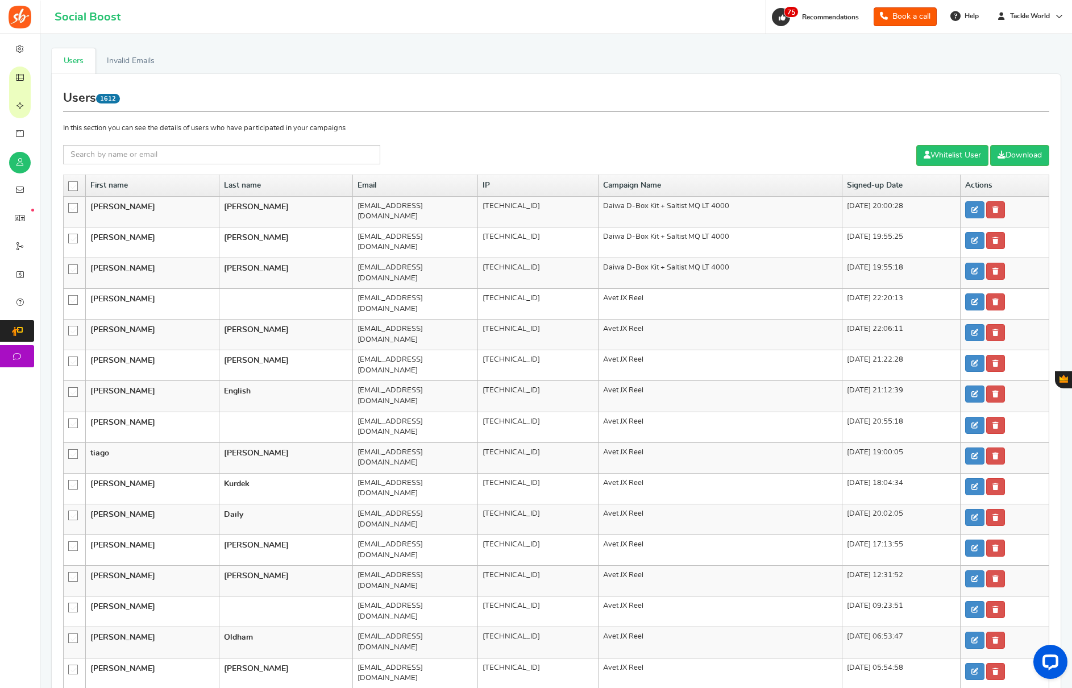
click at [74, 188] on icon at bounding box center [74, 187] width 10 height 10
click at [69, 188] on input "checkbox" at bounding box center [69, 185] width 0 height 7
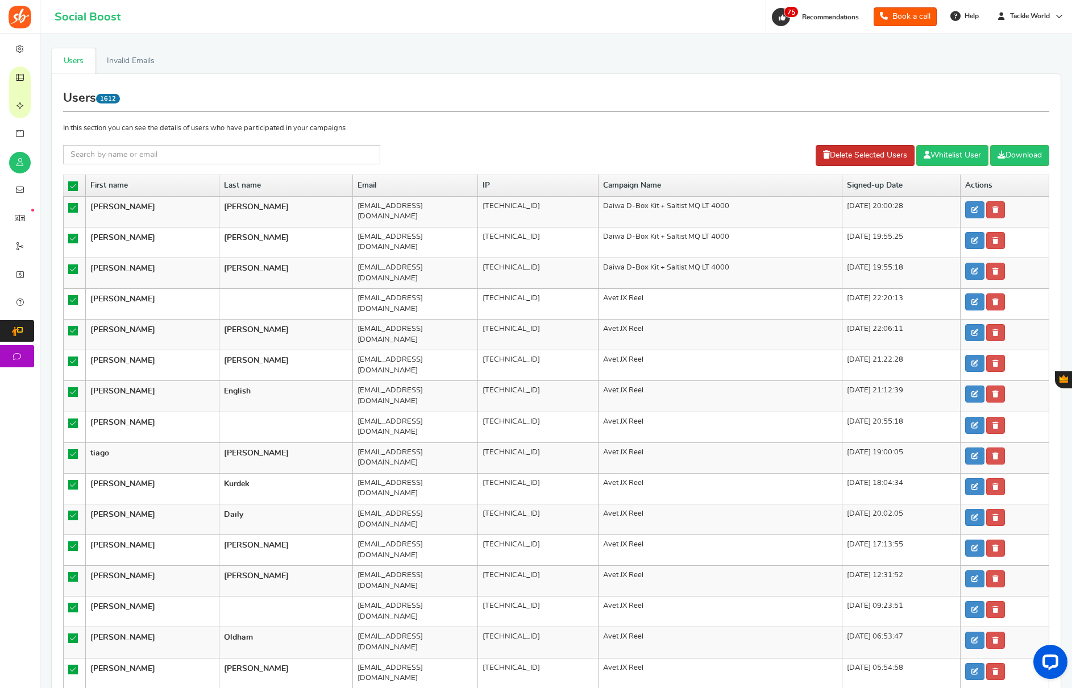
click at [847, 152] on link "Delete Selected Users" at bounding box center [864, 155] width 99 height 21
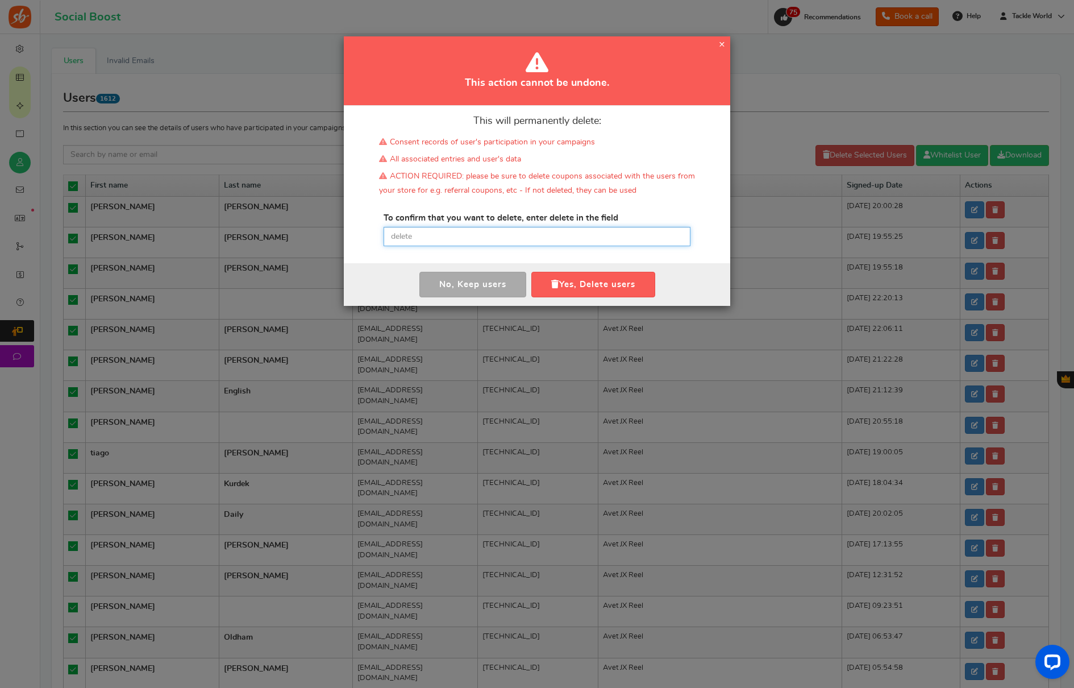
click at [531, 231] on input "text" at bounding box center [537, 236] width 307 height 19
paste input "delete"
type input "delete"
drag, startPoint x: 578, startPoint y: 285, endPoint x: 568, endPoint y: 290, distance: 10.7
click at [578, 285] on button "Yes, Delete users" at bounding box center [593, 285] width 124 height 26
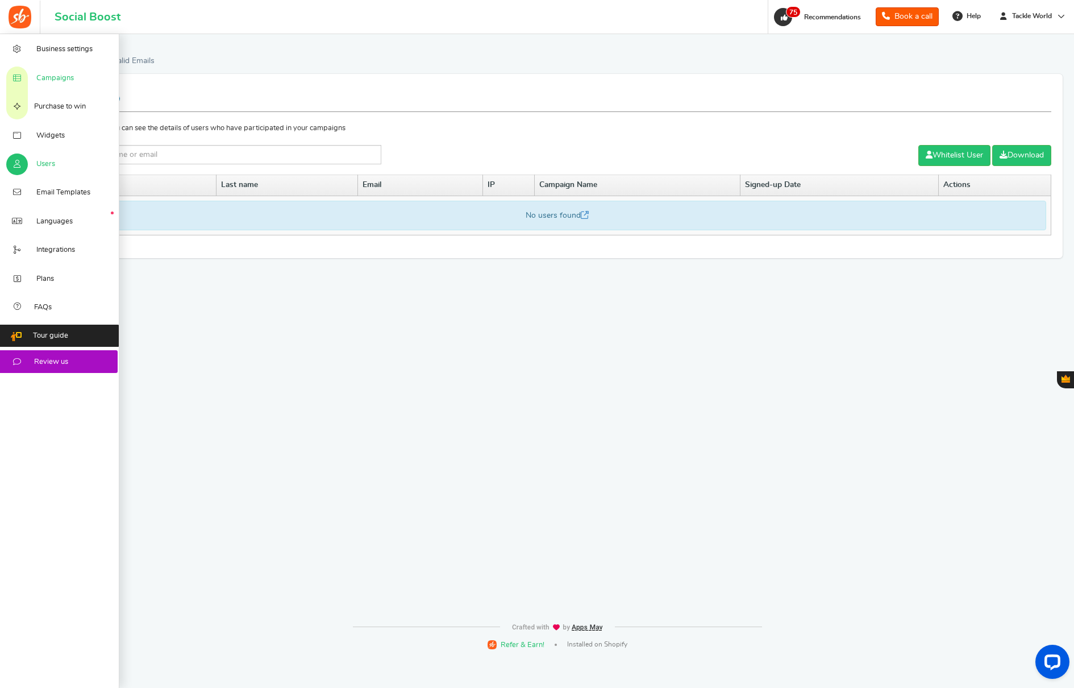
click at [48, 72] on link "Campaigns" at bounding box center [59, 77] width 119 height 28
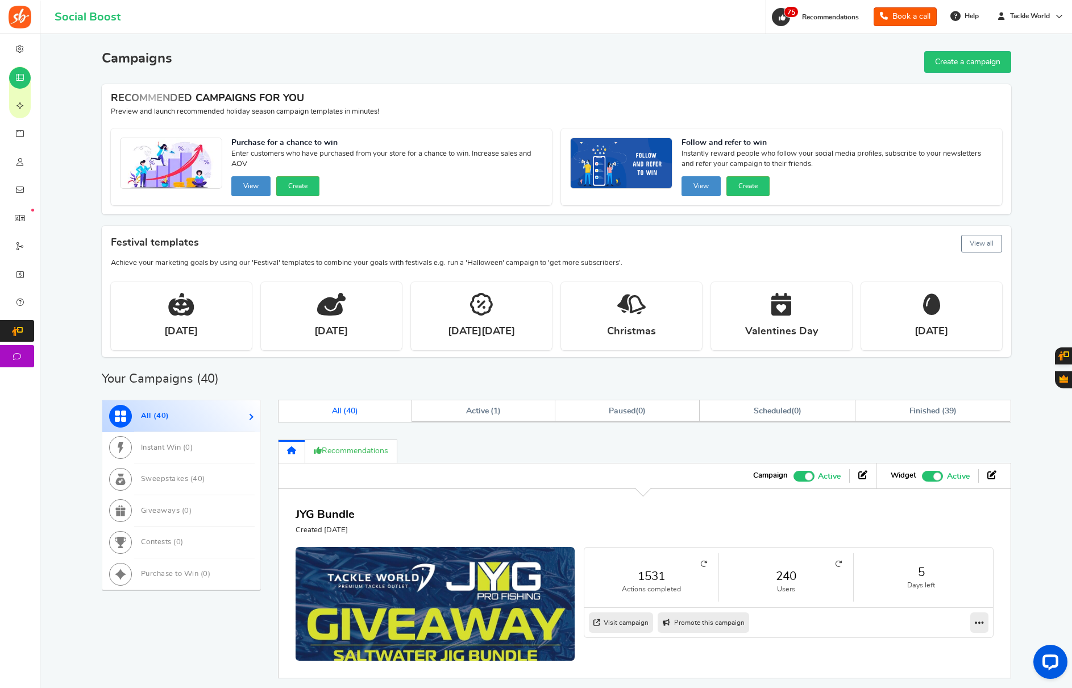
click at [784, 581] on link "240" at bounding box center [785, 576] width 111 height 16
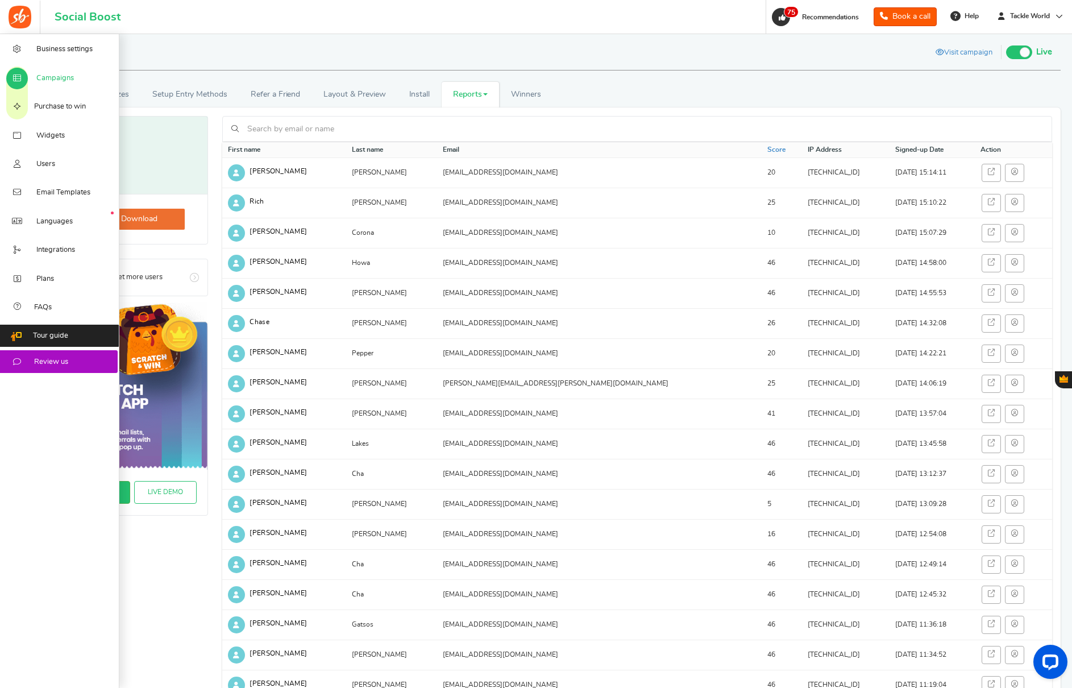
click at [57, 80] on span "Campaigns" at bounding box center [55, 78] width 38 height 10
